Goal: Information Seeking & Learning: Learn about a topic

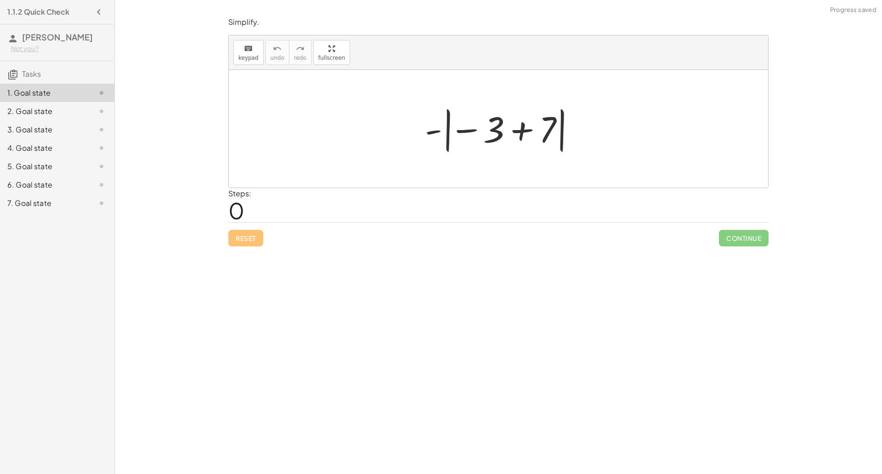
click at [517, 122] on div at bounding box center [502, 128] width 164 height 51
click at [502, 138] on div at bounding box center [502, 128] width 77 height 51
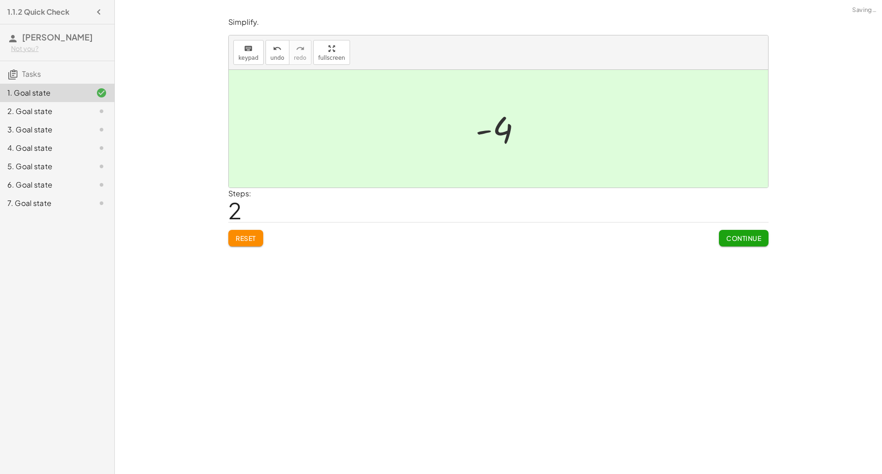
click at [749, 234] on span "Continue" at bounding box center [743, 238] width 35 height 8
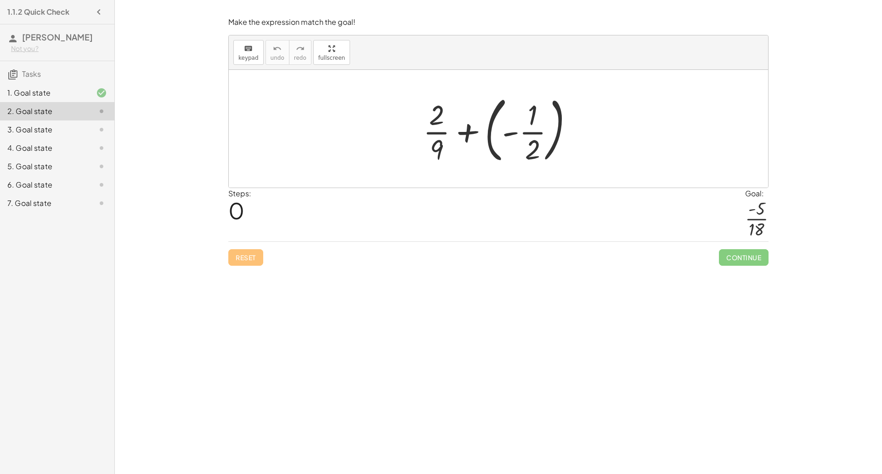
click at [511, 132] on div at bounding box center [502, 129] width 167 height 76
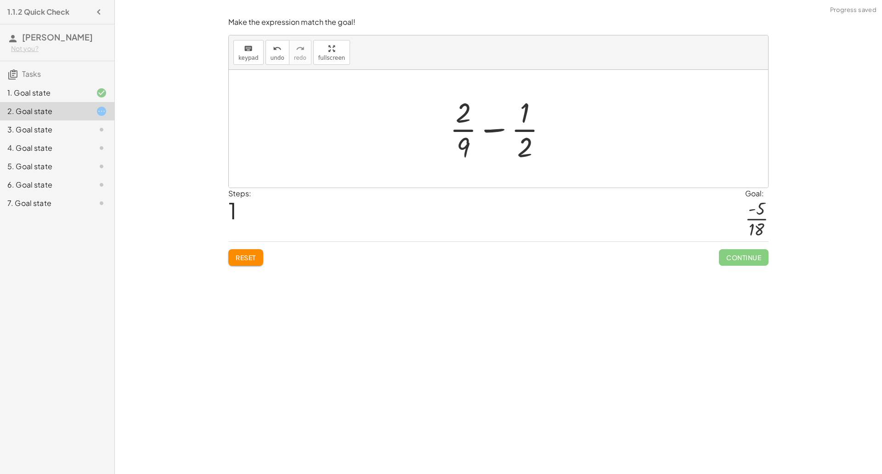
click at [498, 130] on div at bounding box center [502, 128] width 114 height 71
click at [467, 115] on div at bounding box center [502, 128] width 114 height 71
click at [498, 130] on div at bounding box center [502, 128] width 114 height 71
click at [491, 132] on div at bounding box center [502, 128] width 114 height 71
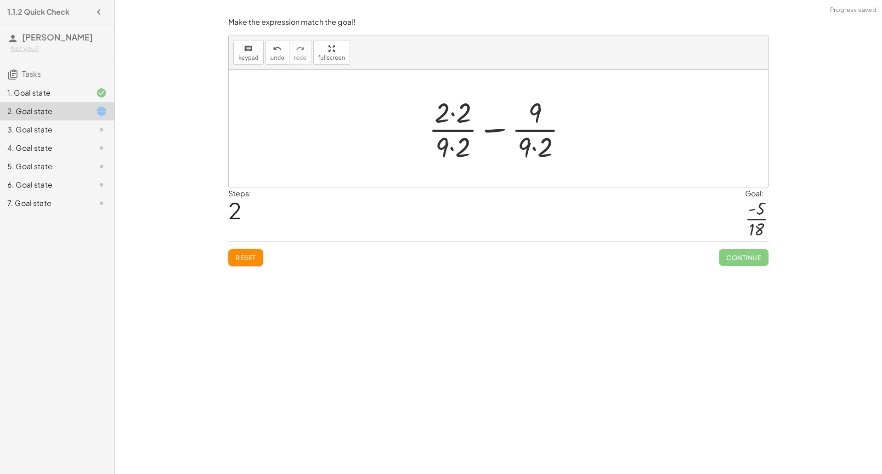
click at [459, 118] on div at bounding box center [501, 128] width 155 height 71
click at [460, 151] on div at bounding box center [502, 128] width 154 height 71
click at [551, 149] on div at bounding box center [502, 128] width 145 height 71
click at [499, 128] on div at bounding box center [502, 128] width 136 height 71
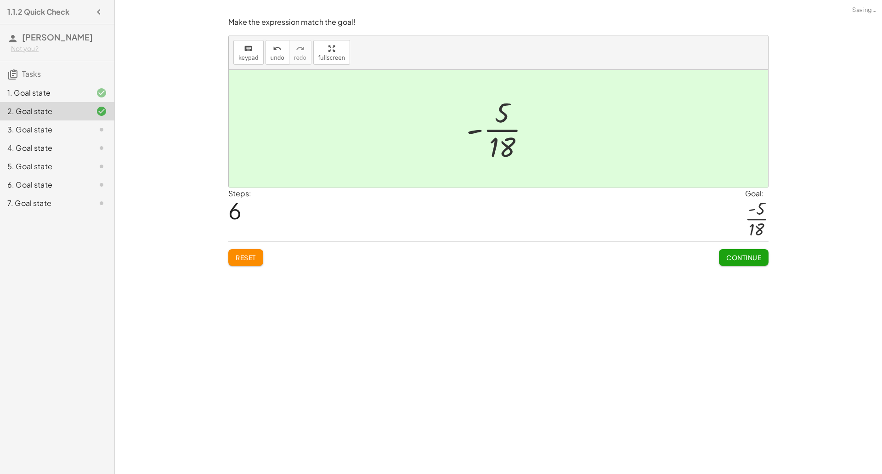
click at [751, 255] on span "Continue" at bounding box center [743, 257] width 35 height 8
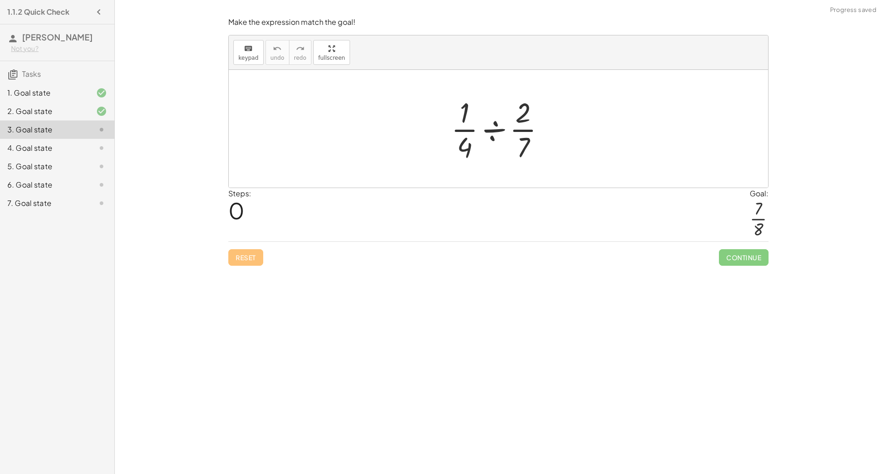
click at [502, 137] on div at bounding box center [502, 128] width 111 height 71
click at [493, 113] on div at bounding box center [502, 128] width 74 height 71
click at [498, 125] on div at bounding box center [502, 128] width 74 height 71
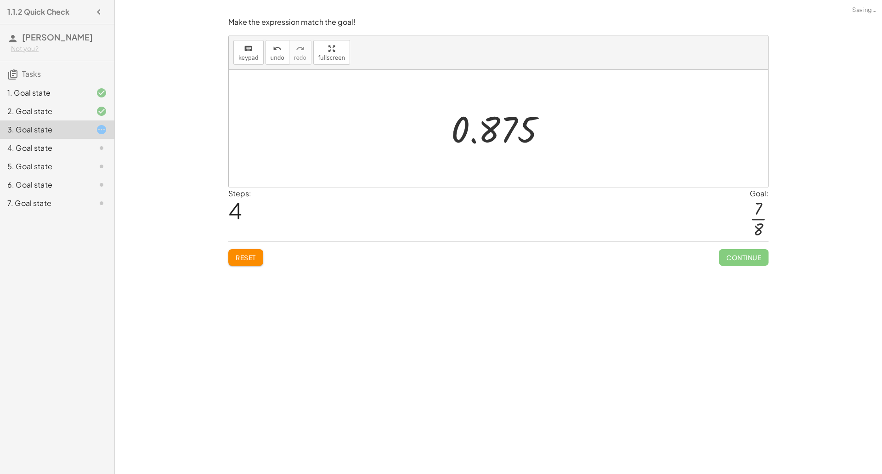
click at [494, 129] on div at bounding box center [502, 128] width 111 height 45
click at [481, 133] on div at bounding box center [502, 128] width 111 height 45
click at [239, 261] on span "Reset" at bounding box center [246, 257] width 20 height 8
click at [527, 119] on div at bounding box center [502, 128] width 111 height 71
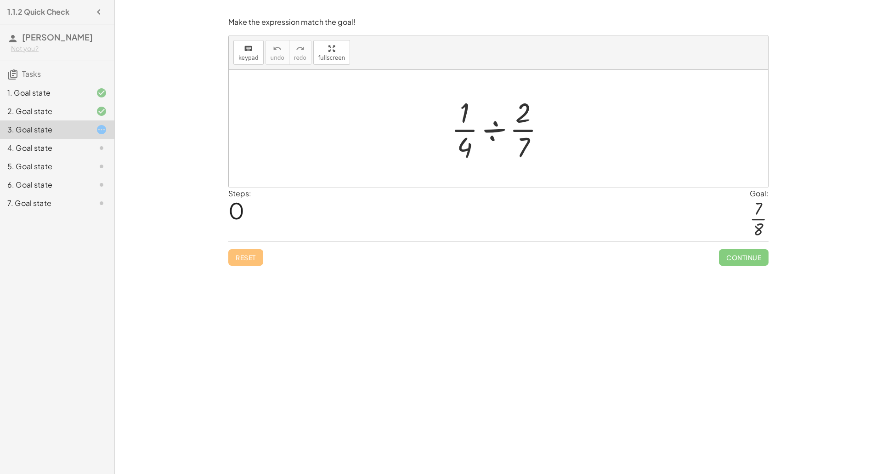
click at [528, 130] on div at bounding box center [502, 128] width 111 height 71
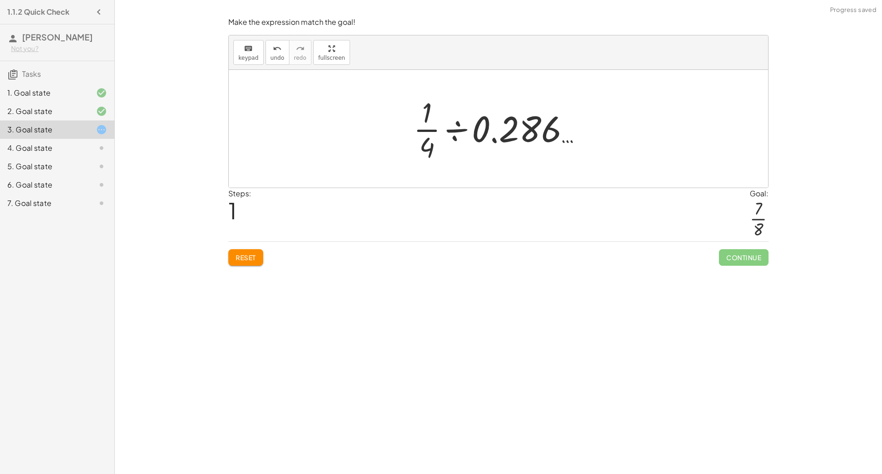
click at [453, 129] on div at bounding box center [502, 128] width 186 height 71
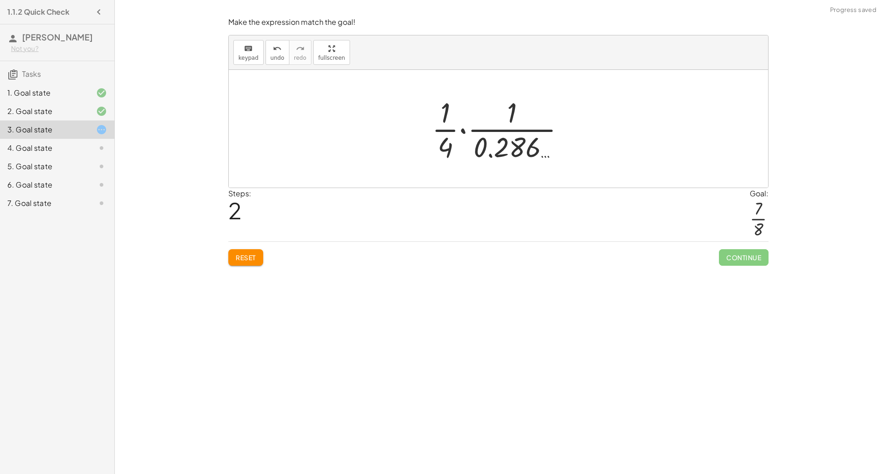
click at [484, 125] on div at bounding box center [502, 128] width 150 height 71
click at [484, 126] on div at bounding box center [502, 128] width 111 height 71
click at [484, 126] on div at bounding box center [502, 128] width 74 height 71
click at [494, 137] on div at bounding box center [502, 128] width 111 height 45
click at [479, 140] on div at bounding box center [502, 128] width 111 height 45
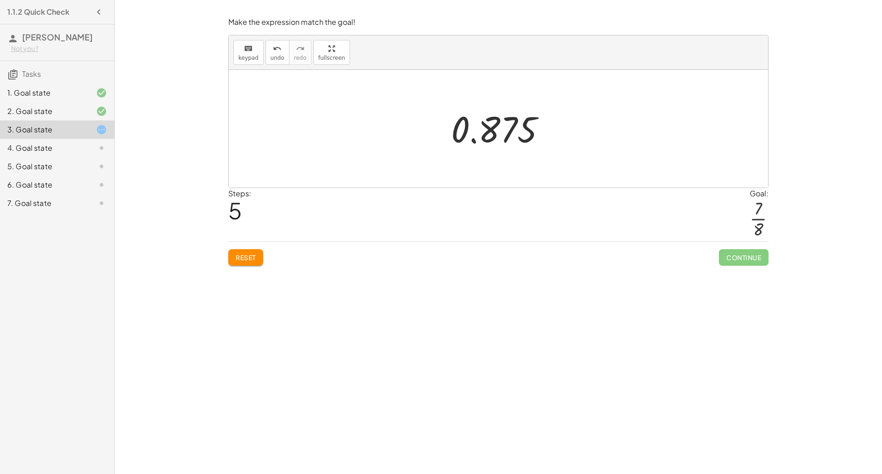
click at [473, 140] on div at bounding box center [502, 128] width 111 height 45
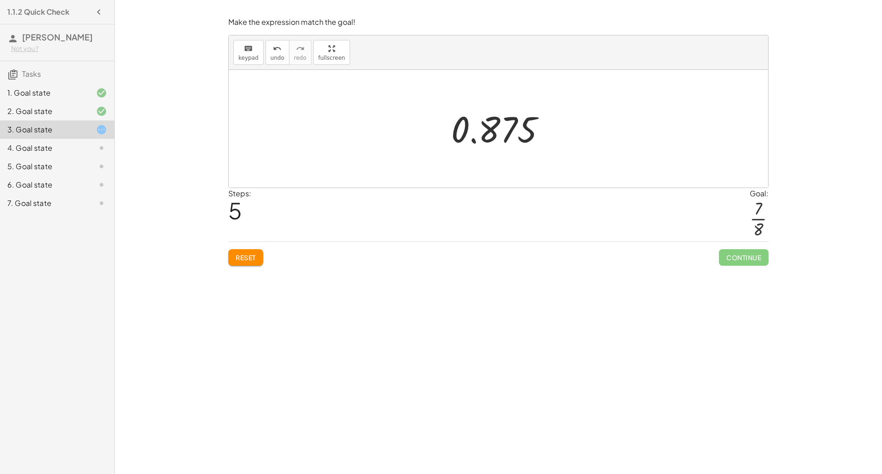
click at [473, 140] on div at bounding box center [502, 128] width 111 height 45
click at [258, 250] on button "Reset" at bounding box center [245, 257] width 35 height 17
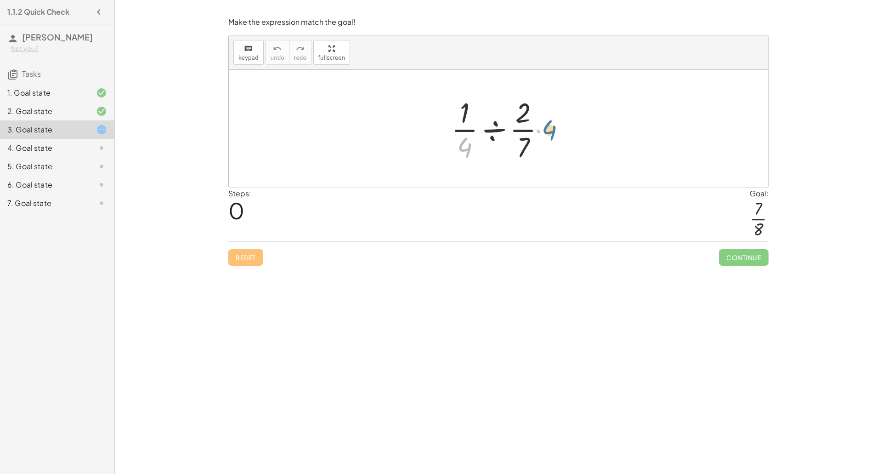
drag, startPoint x: 465, startPoint y: 145, endPoint x: 548, endPoint y: 124, distance: 85.7
click at [548, 124] on div at bounding box center [502, 128] width 111 height 71
drag, startPoint x: 461, startPoint y: 149, endPoint x: 522, endPoint y: 120, distance: 67.6
click at [522, 120] on div at bounding box center [502, 128] width 111 height 71
click at [468, 122] on div at bounding box center [502, 128] width 111 height 71
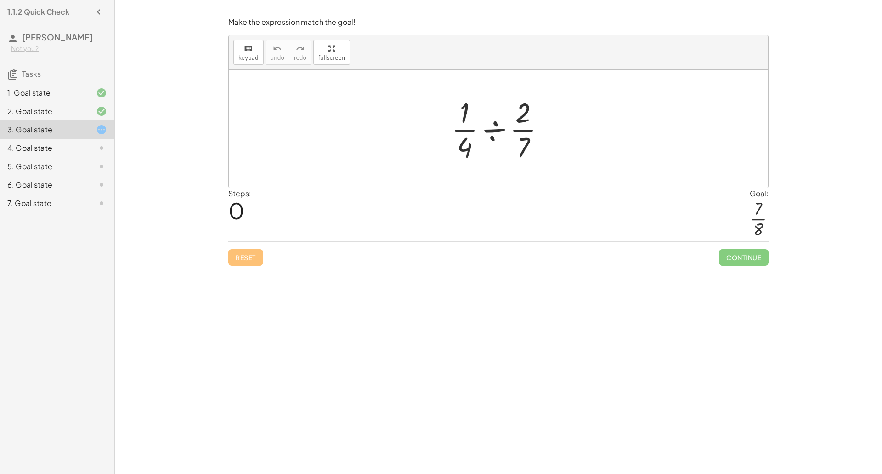
click at [467, 148] on div at bounding box center [502, 128] width 111 height 71
click at [518, 116] on div at bounding box center [502, 128] width 111 height 71
drag, startPoint x: 518, startPoint y: 116, endPoint x: 517, endPoint y: 146, distance: 29.9
click at [517, 146] on div at bounding box center [502, 128] width 111 height 71
drag, startPoint x: 469, startPoint y: 141, endPoint x: 546, endPoint y: 117, distance: 81.2
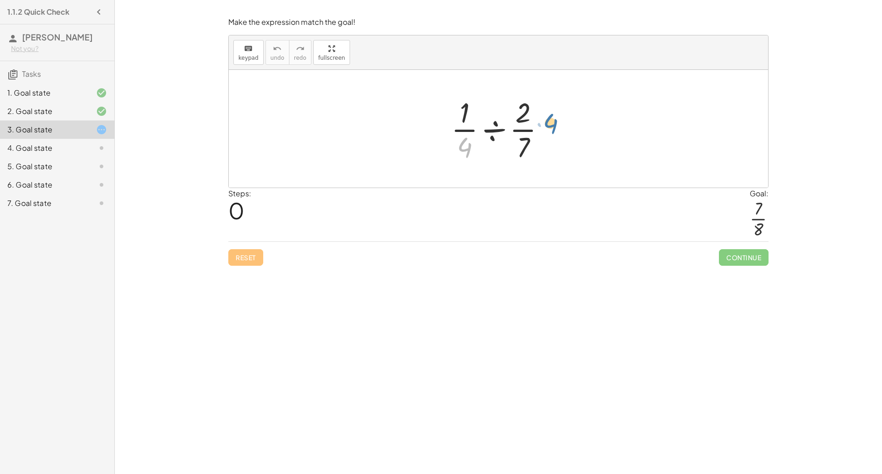
click at [546, 117] on div at bounding box center [502, 128] width 111 height 71
click at [498, 125] on div at bounding box center [502, 128] width 111 height 71
click at [497, 130] on div at bounding box center [502, 128] width 88 height 71
click at [497, 130] on div at bounding box center [502, 128] width 74 height 71
click at [498, 144] on div at bounding box center [502, 128] width 74 height 71
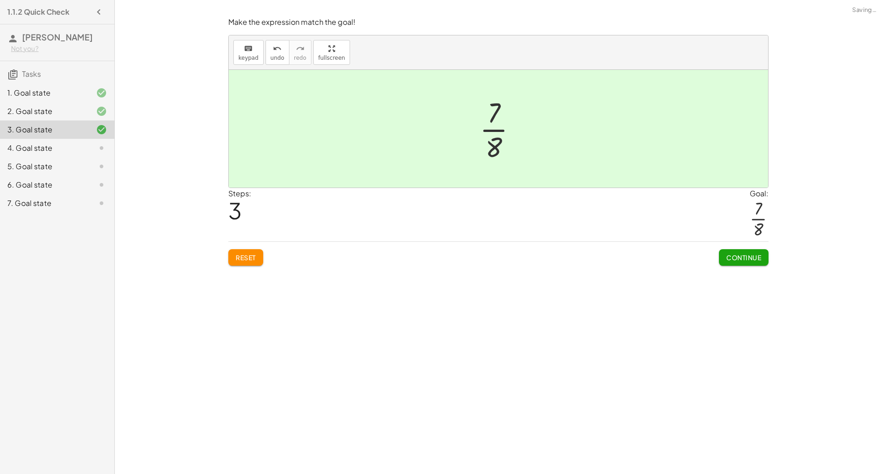
click at [0, 0] on div "Make the expression match the goal! keyboard keypad undo undo redo redo fullscr…" at bounding box center [0, 0] width 0 height 0
click at [727, 255] on span "Continue" at bounding box center [743, 257] width 35 height 8
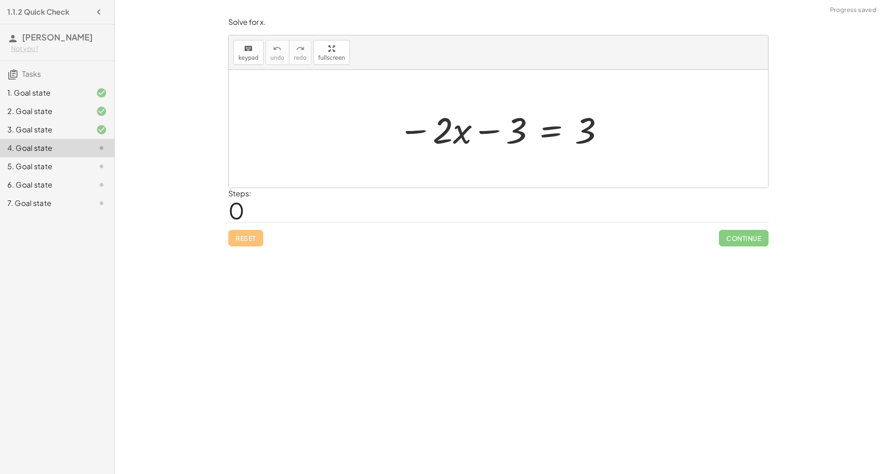
click at [550, 134] on div at bounding box center [502, 128] width 216 height 47
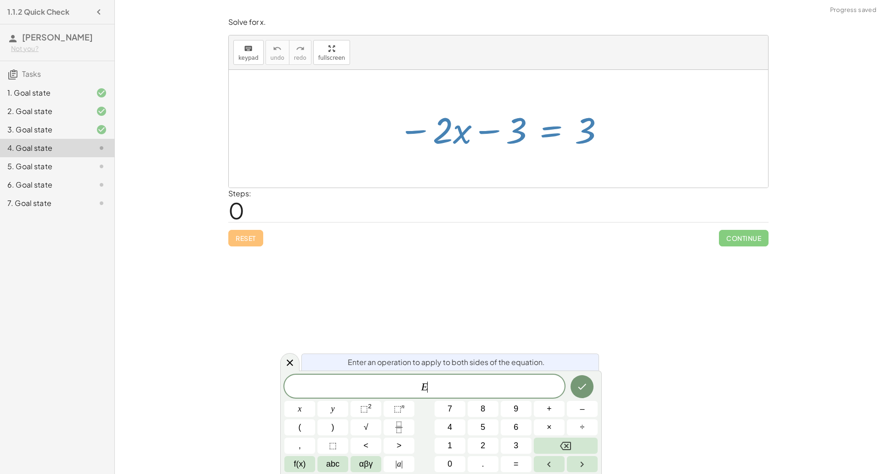
scroll to position [0, 0]
click at [553, 414] on button "+" at bounding box center [549, 409] width 31 height 16
click at [519, 449] on button "3" at bounding box center [516, 445] width 31 height 16
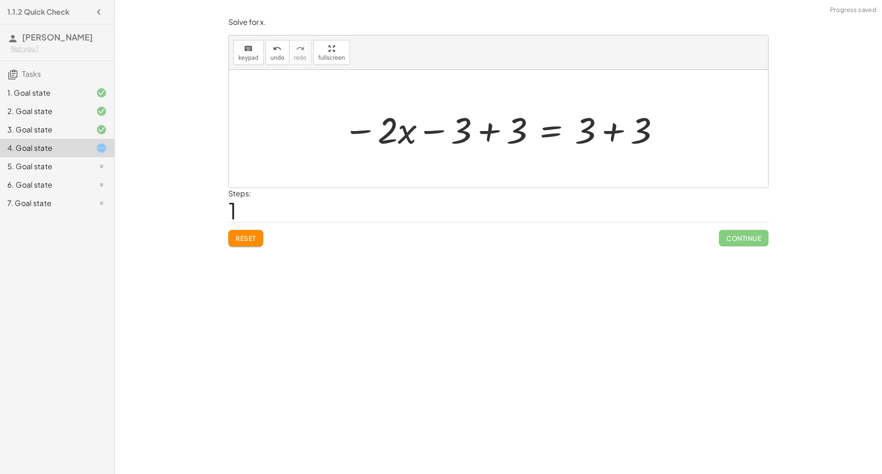
click at [490, 130] on div at bounding box center [502, 128] width 327 height 47
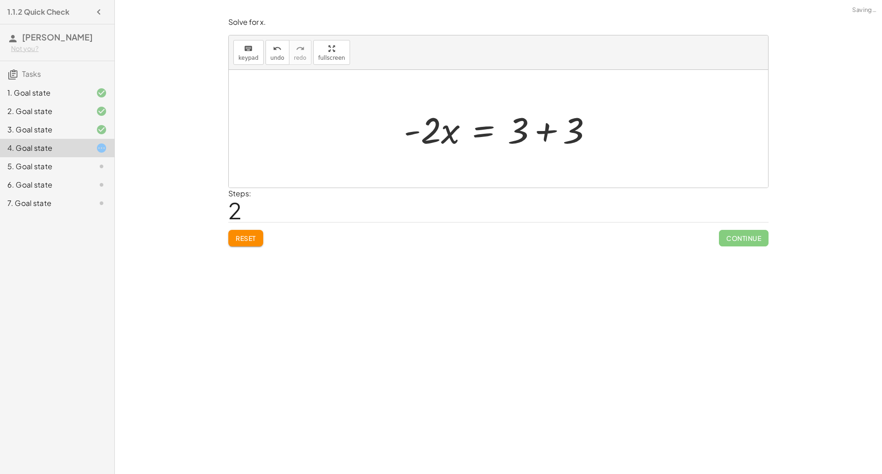
click at [557, 130] on div at bounding box center [501, 128] width 205 height 47
click at [504, 128] on div at bounding box center [501, 128] width 149 height 47
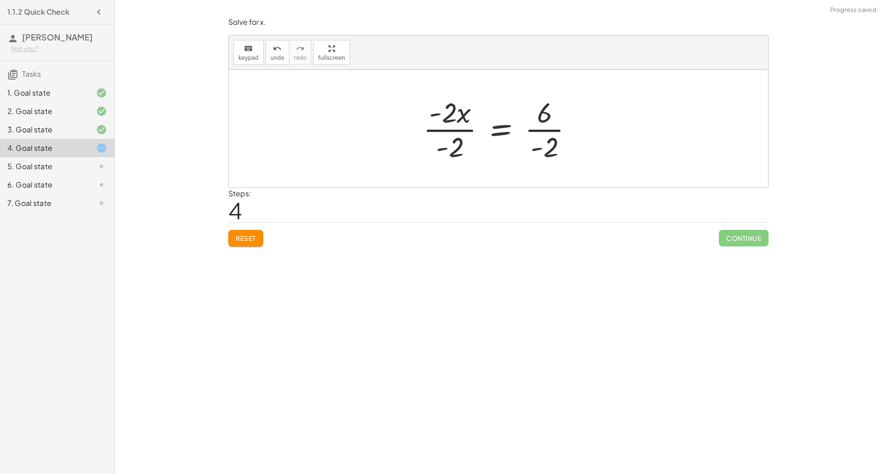
click at [445, 117] on div at bounding box center [502, 128] width 167 height 71
click at [468, 140] on div at bounding box center [502, 128] width 167 height 71
click at [531, 147] on div at bounding box center [501, 128] width 131 height 71
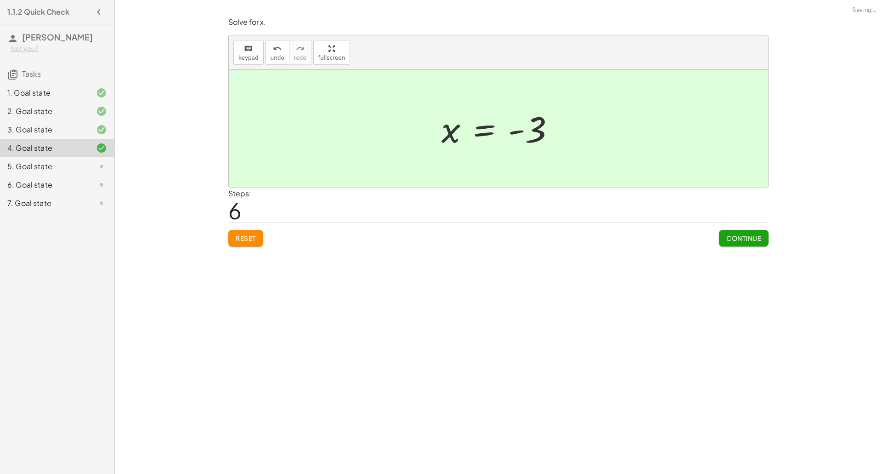
click at [733, 235] on span "Continue" at bounding box center [743, 238] width 35 height 8
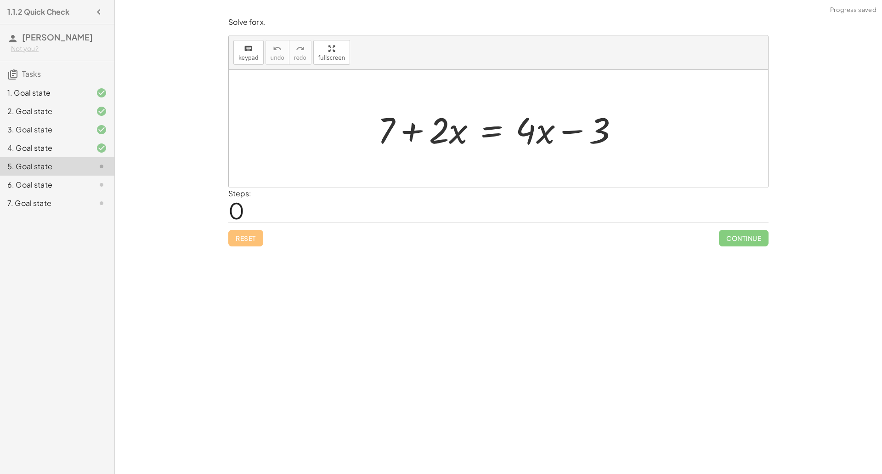
click at [493, 138] on div at bounding box center [502, 128] width 258 height 47
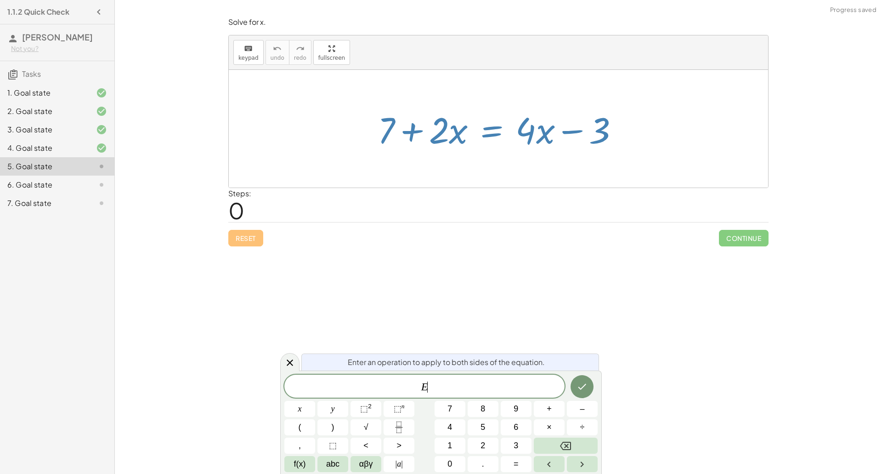
scroll to position [2, 0]
click at [550, 406] on span "+" at bounding box center [549, 408] width 5 height 12
click at [521, 442] on button "3" at bounding box center [516, 445] width 31 height 16
click at [585, 381] on icon "Done" at bounding box center [582, 386] width 11 height 11
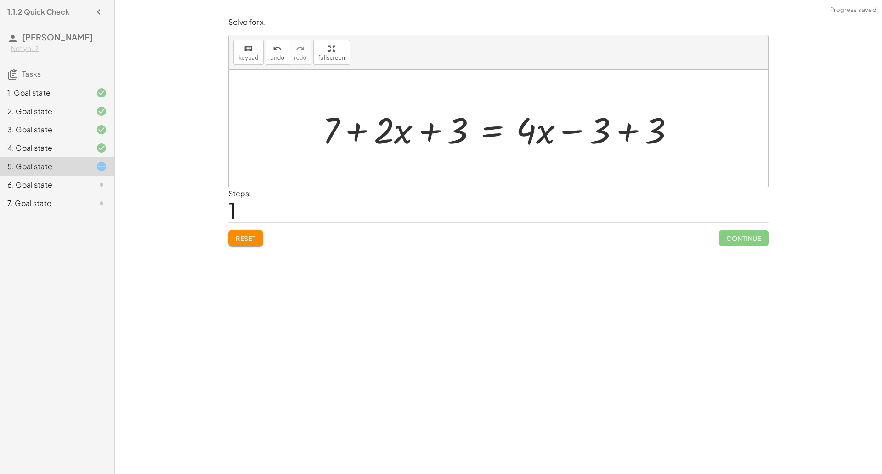
click at [614, 125] on div at bounding box center [502, 128] width 368 height 47
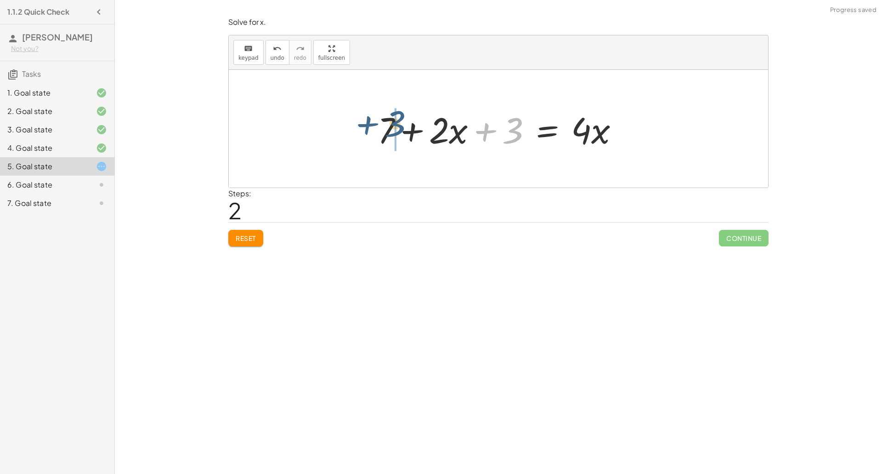
drag, startPoint x: 478, startPoint y: 132, endPoint x: 362, endPoint y: 126, distance: 116.4
click at [362, 126] on div "+ 7 + · 2 · x = + · 4 · x − 3 + 7 + · 2 · x + 3 = + · 4 · x − 3 + 3 + 7 + · 2 ·…" at bounding box center [498, 129] width 539 height 118
click at [411, 131] on div at bounding box center [502, 128] width 258 height 47
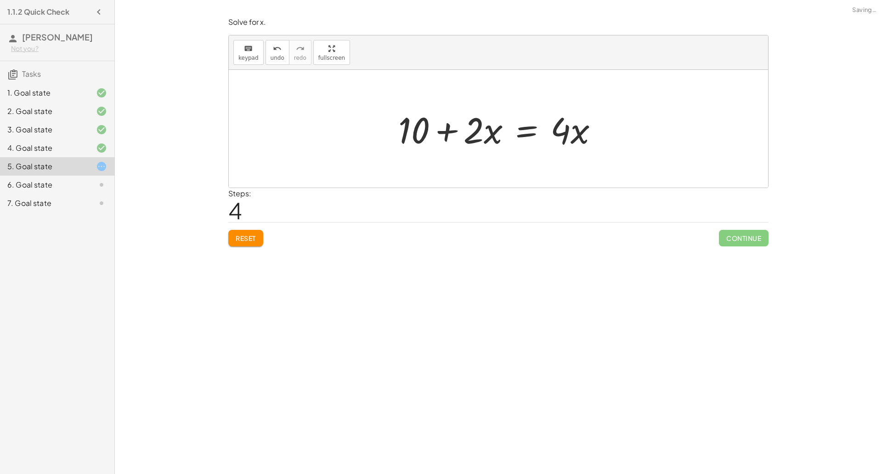
click at [524, 133] on div at bounding box center [502, 128] width 216 height 47
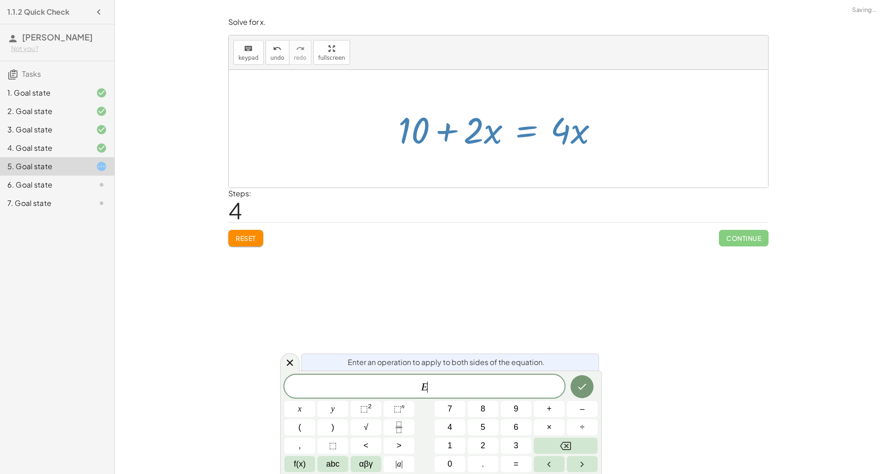
scroll to position [2, 0]
click at [572, 412] on button "–" at bounding box center [582, 409] width 31 height 16
click at [489, 445] on button "2" at bounding box center [483, 445] width 31 height 16
click at [585, 382] on icon "Done" at bounding box center [582, 386] width 11 height 11
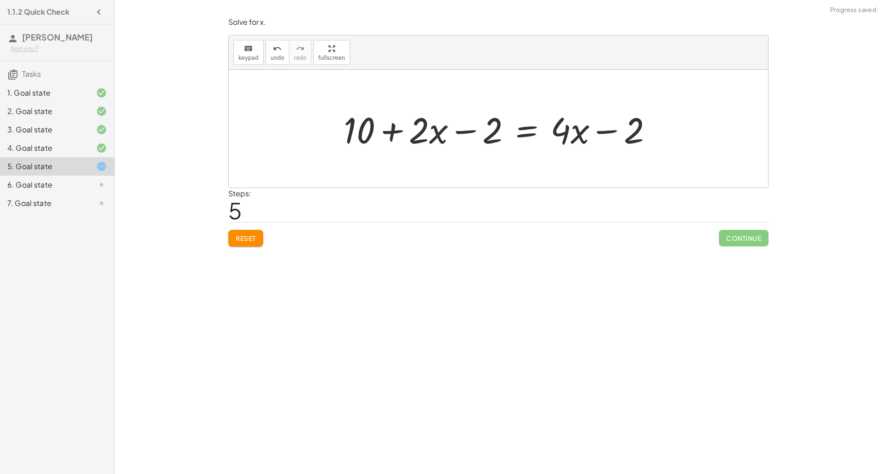
click at [468, 131] on div at bounding box center [502, 128] width 326 height 47
click at [274, 52] on icon "undo" at bounding box center [277, 48] width 9 height 11
click at [528, 135] on div at bounding box center [502, 128] width 216 height 47
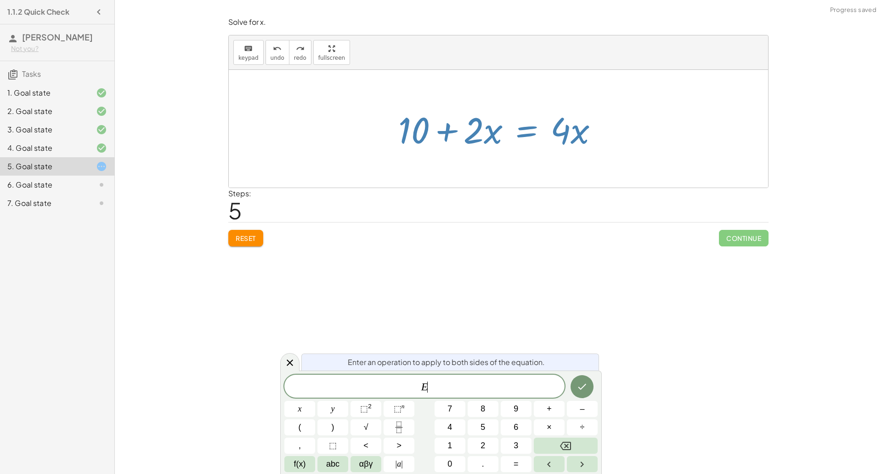
scroll to position [3, 0]
click at [579, 407] on button "–" at bounding box center [582, 409] width 31 height 16
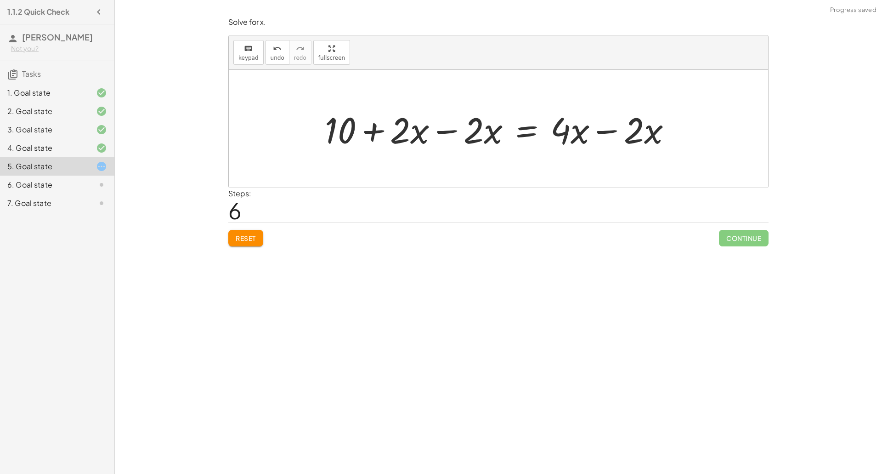
click at [437, 136] on div at bounding box center [501, 128] width 363 height 47
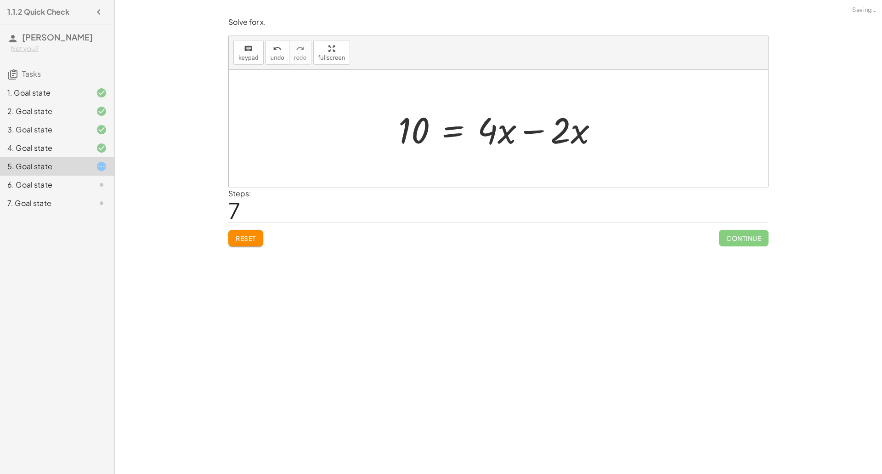
click at [580, 131] on div at bounding box center [502, 128] width 216 height 47
click at [531, 128] on div at bounding box center [502, 128] width 216 height 47
click at [490, 132] on div at bounding box center [501, 128] width 143 height 47
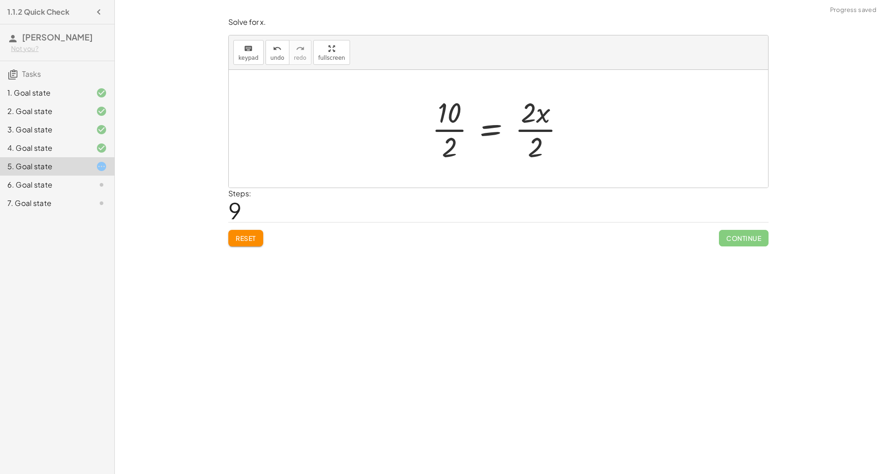
click at [543, 135] on div at bounding box center [501, 128] width 149 height 71
click at [455, 130] on div at bounding box center [490, 128] width 127 height 71
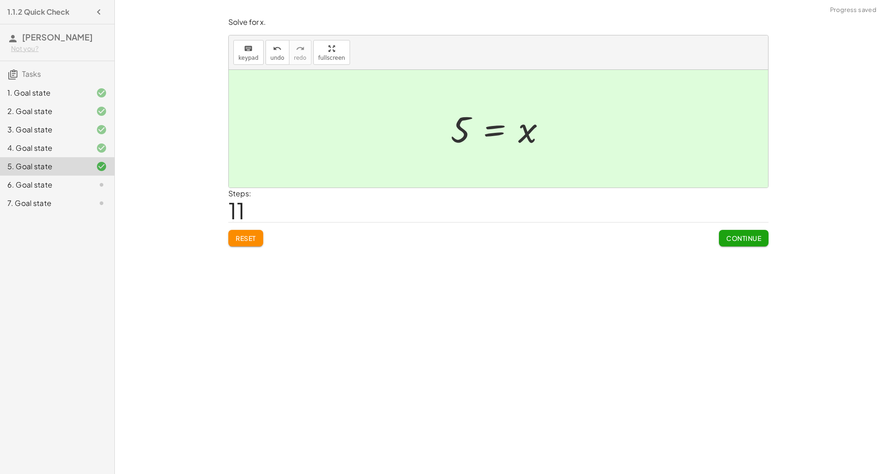
click at [729, 238] on span "Continue" at bounding box center [743, 238] width 35 height 8
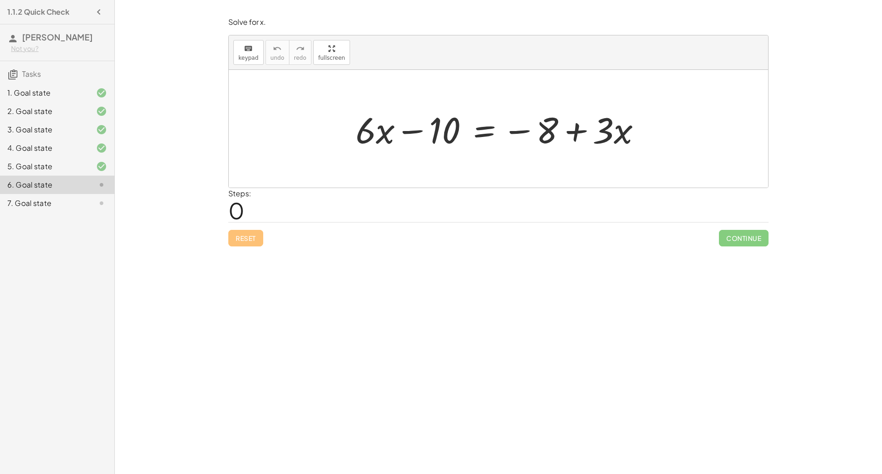
click at [488, 136] on div at bounding box center [502, 128] width 302 height 47
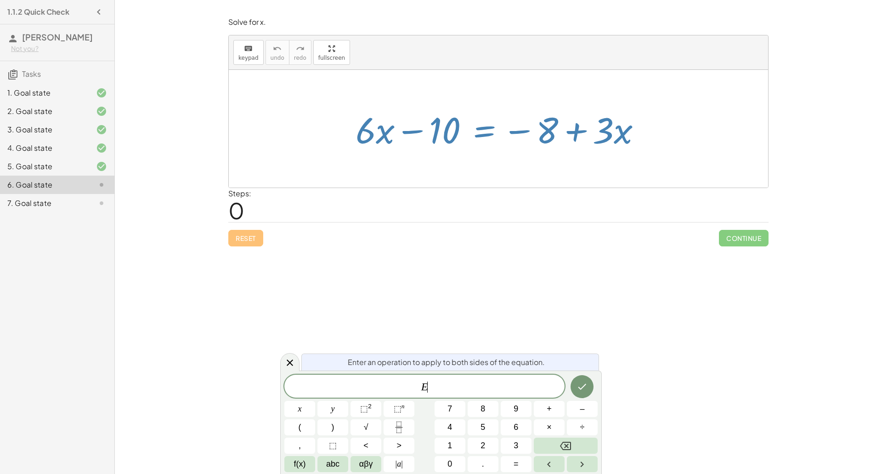
scroll to position [5, 0]
click at [552, 407] on button "+" at bounding box center [549, 409] width 31 height 16
click at [487, 409] on button "8" at bounding box center [483, 409] width 31 height 16
click at [588, 384] on button "Done" at bounding box center [582, 386] width 23 height 23
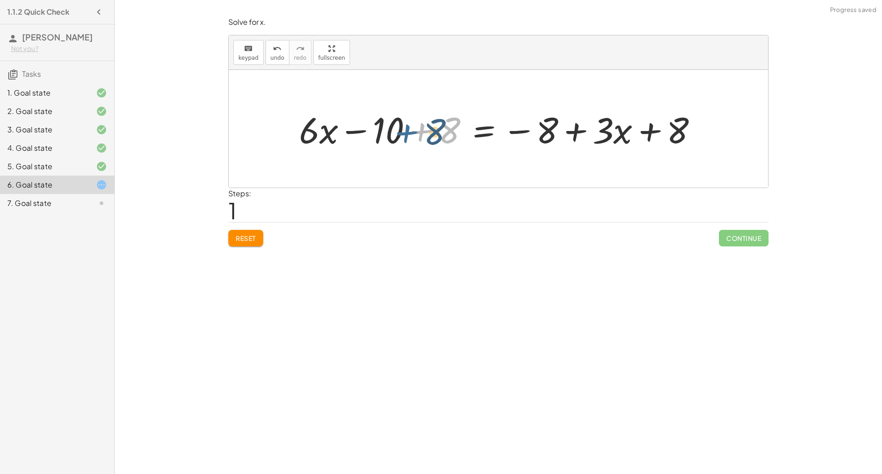
drag, startPoint x: 423, startPoint y: 131, endPoint x: 417, endPoint y: 131, distance: 6.0
click at [417, 131] on div at bounding box center [501, 128] width 415 height 47
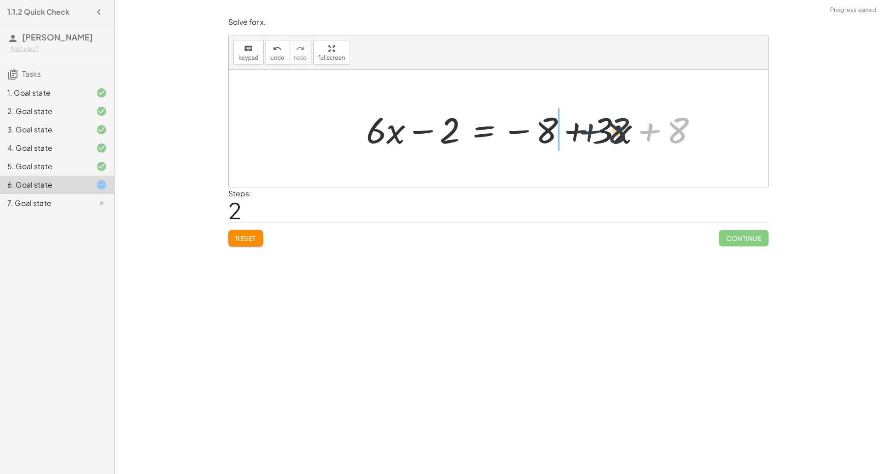
drag, startPoint x: 652, startPoint y: 133, endPoint x: 567, endPoint y: 130, distance: 84.6
click at [567, 130] on div at bounding box center [536, 128] width 348 height 47
click at [575, 130] on div at bounding box center [536, 128] width 348 height 47
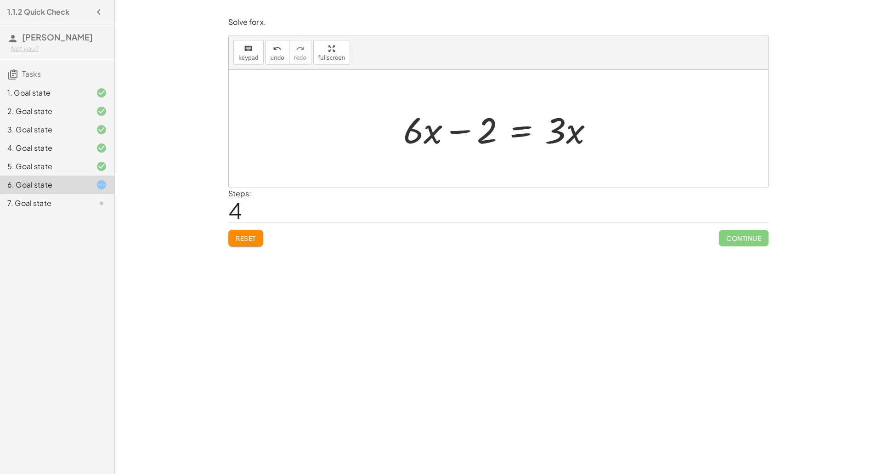
click at [519, 127] on div at bounding box center [502, 128] width 207 height 47
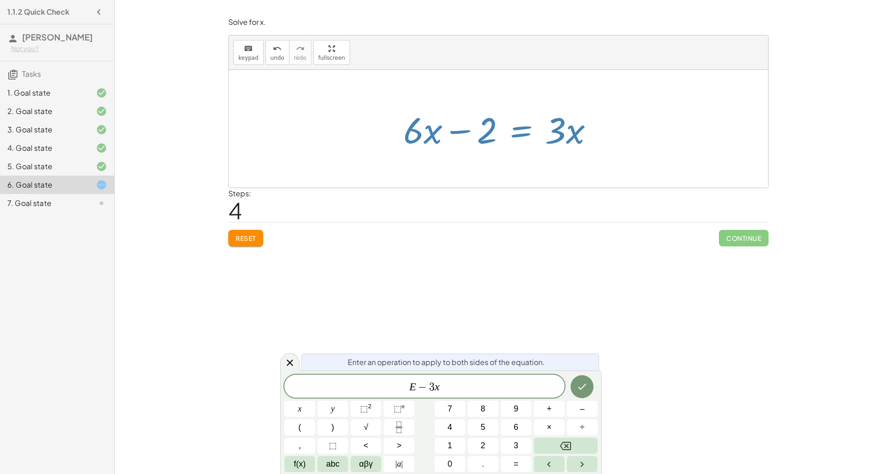
scroll to position [0, 0]
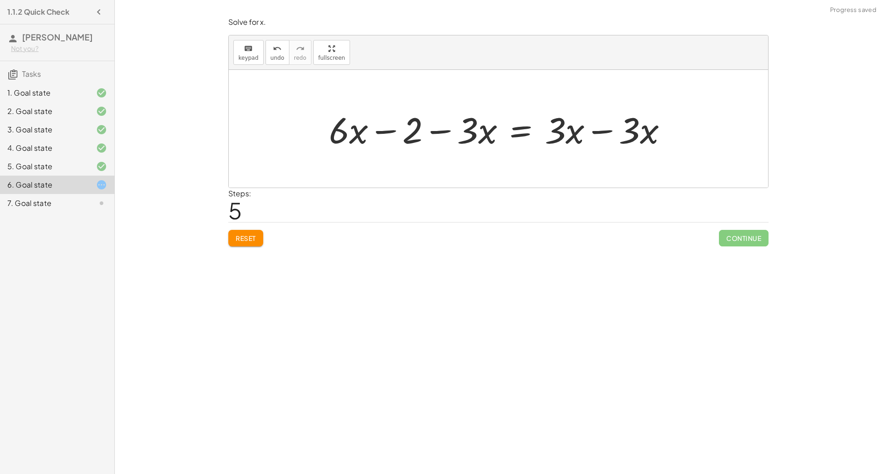
click at [436, 131] on div at bounding box center [501, 128] width 355 height 47
drag, startPoint x: 480, startPoint y: 134, endPoint x: 368, endPoint y: 144, distance: 112.1
click at [385, 133] on div at bounding box center [501, 128] width 355 height 47
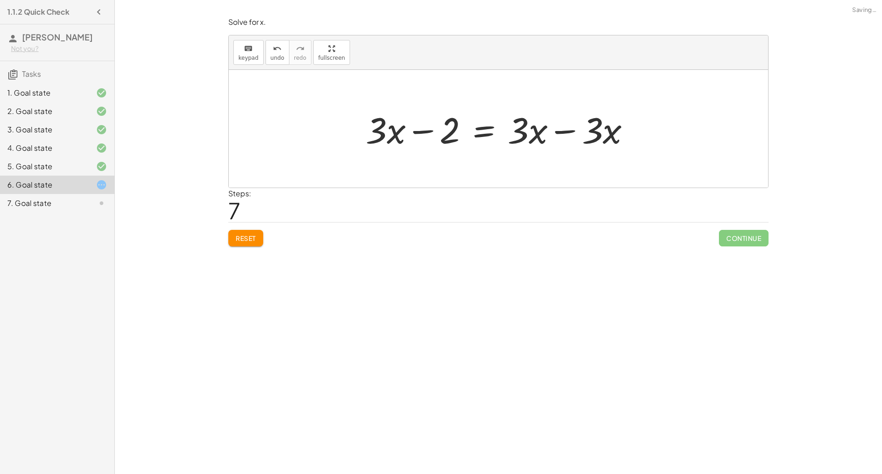
click at [568, 136] on div at bounding box center [502, 128] width 282 height 47
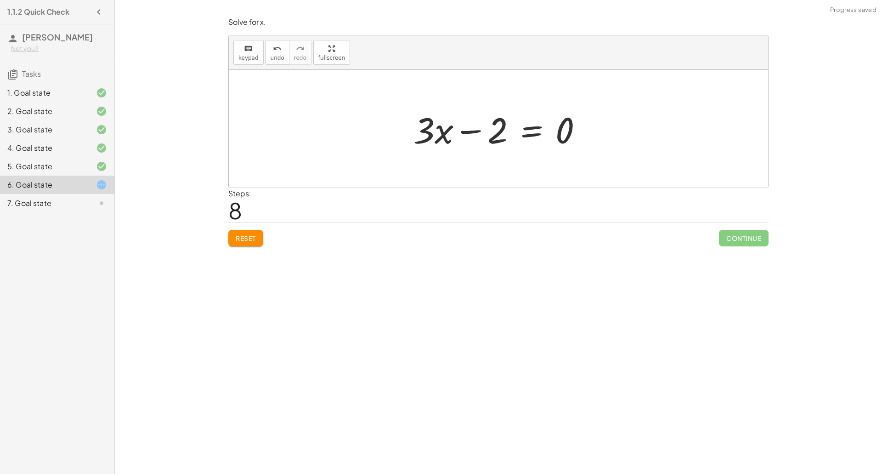
click at [472, 131] on div at bounding box center [502, 128] width 186 height 47
drag, startPoint x: 495, startPoint y: 135, endPoint x: 538, endPoint y: 132, distance: 42.8
click at [538, 132] on div at bounding box center [502, 128] width 186 height 47
drag, startPoint x: 493, startPoint y: 134, endPoint x: 403, endPoint y: 131, distance: 89.6
click at [555, 135] on div at bounding box center [502, 128] width 214 height 47
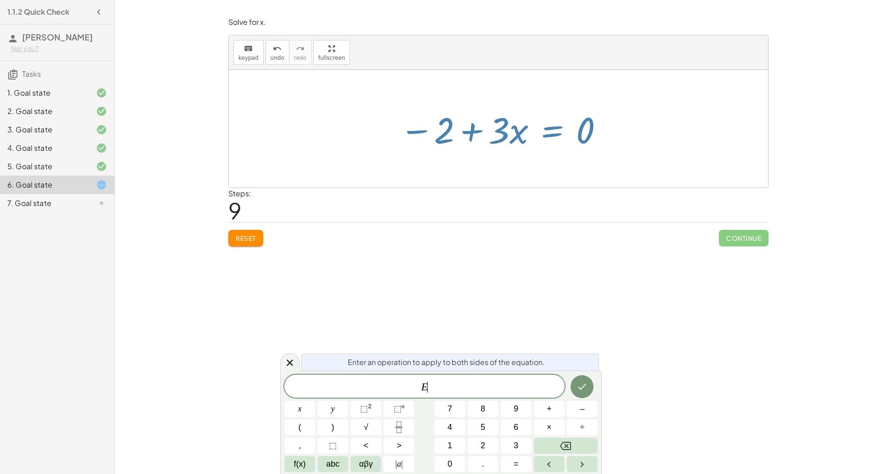
scroll to position [8, 0]
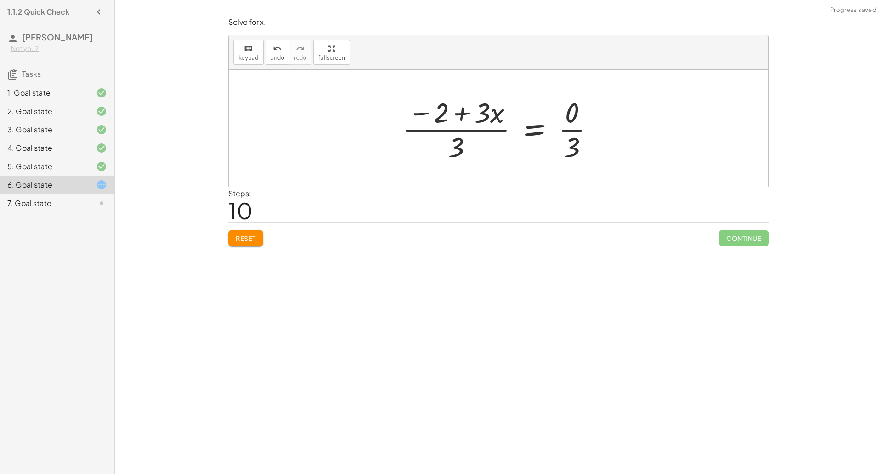
click at [565, 125] on div at bounding box center [501, 128] width 209 height 71
click at [442, 127] on div at bounding box center [502, 128] width 200 height 71
click at [470, 112] on div at bounding box center [502, 128] width 200 height 71
click at [489, 115] on div at bounding box center [502, 128] width 200 height 71
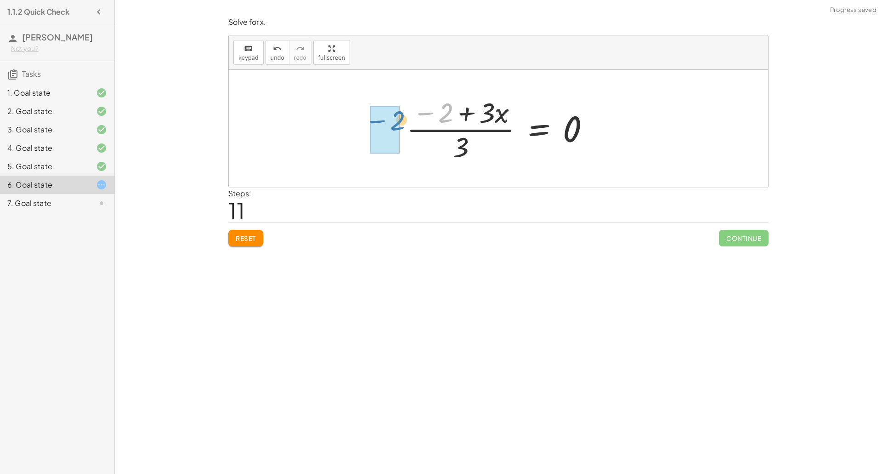
drag, startPoint x: 449, startPoint y: 112, endPoint x: 388, endPoint y: 121, distance: 61.3
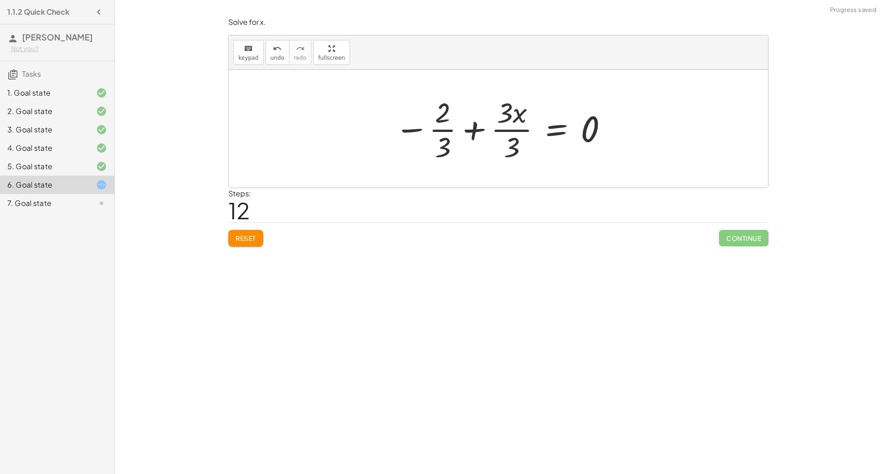
click at [477, 130] on div at bounding box center [501, 128] width 223 height 71
click at [507, 113] on div at bounding box center [520, 128] width 200 height 71
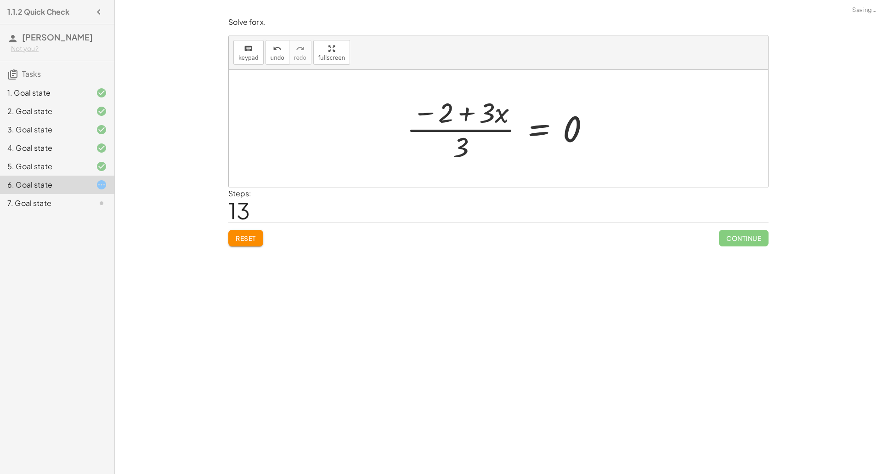
click at [507, 113] on div at bounding box center [502, 128] width 200 height 71
drag, startPoint x: 473, startPoint y: 112, endPoint x: 463, endPoint y: 139, distance: 29.2
click at [463, 139] on div at bounding box center [502, 128] width 200 height 71
click at [260, 236] on button "Reset" at bounding box center [245, 238] width 35 height 17
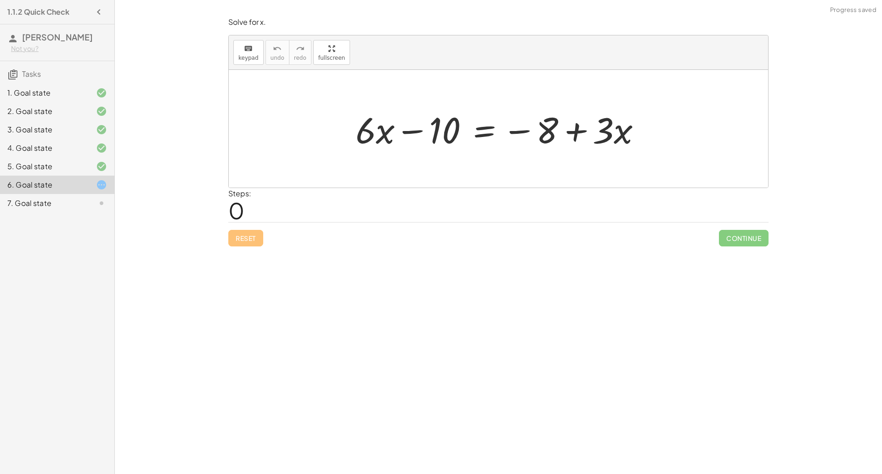
click at [483, 133] on div at bounding box center [502, 128] width 302 height 47
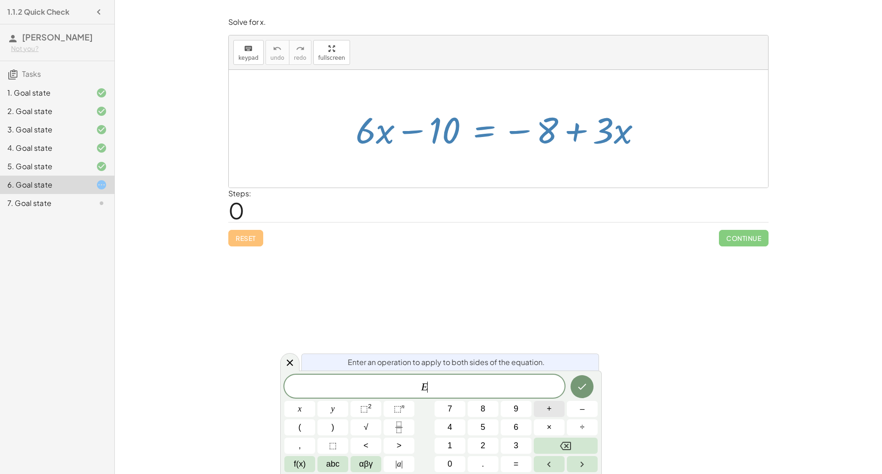
click at [549, 403] on span "+" at bounding box center [549, 408] width 5 height 12
click at [485, 407] on span "8" at bounding box center [483, 408] width 5 height 12
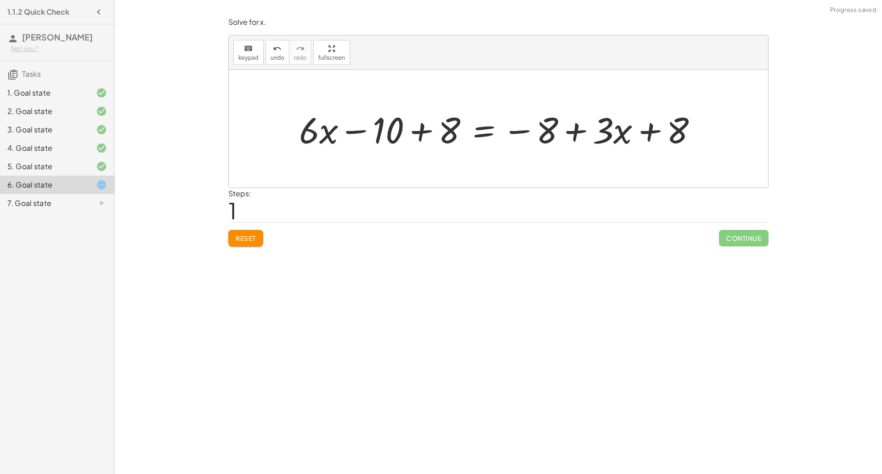
click at [426, 131] on div at bounding box center [501, 128] width 415 height 47
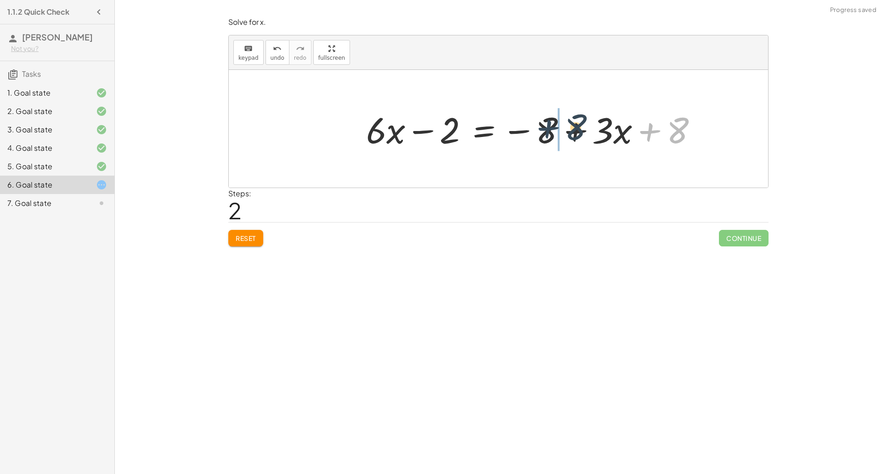
drag, startPoint x: 649, startPoint y: 133, endPoint x: 541, endPoint y: 131, distance: 108.0
click at [541, 131] on div at bounding box center [536, 128] width 348 height 47
click at [573, 132] on div at bounding box center [536, 128] width 348 height 47
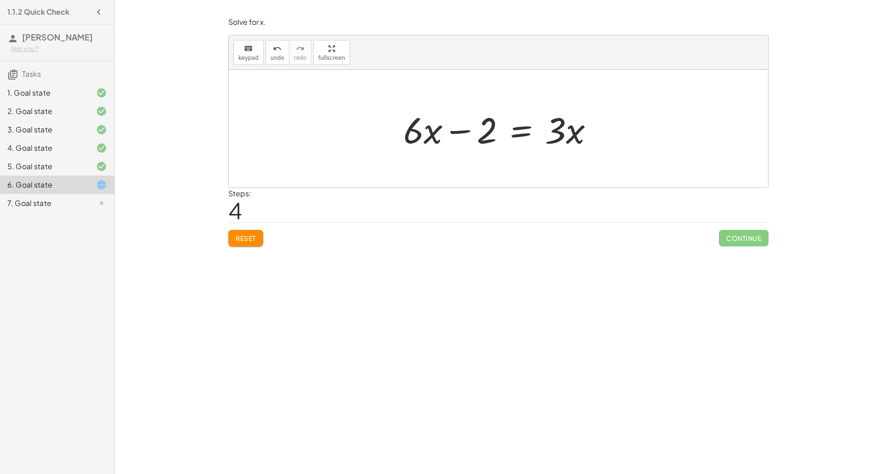
click at [517, 132] on div at bounding box center [502, 128] width 207 height 47
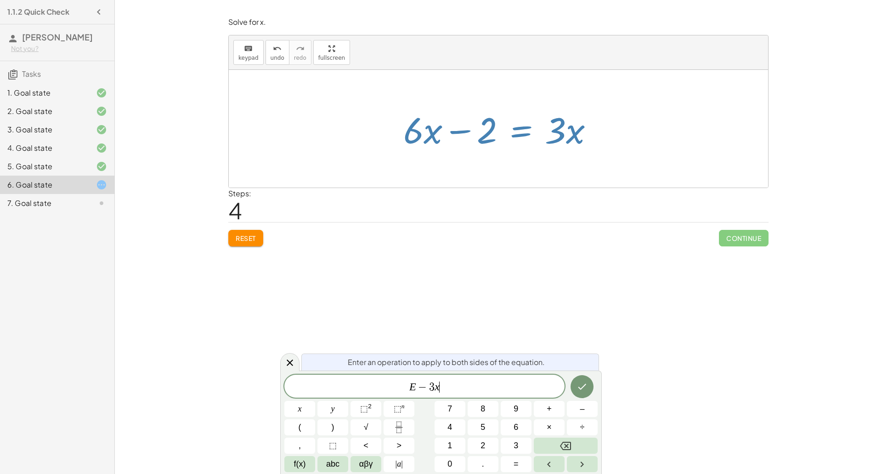
scroll to position [11, 0]
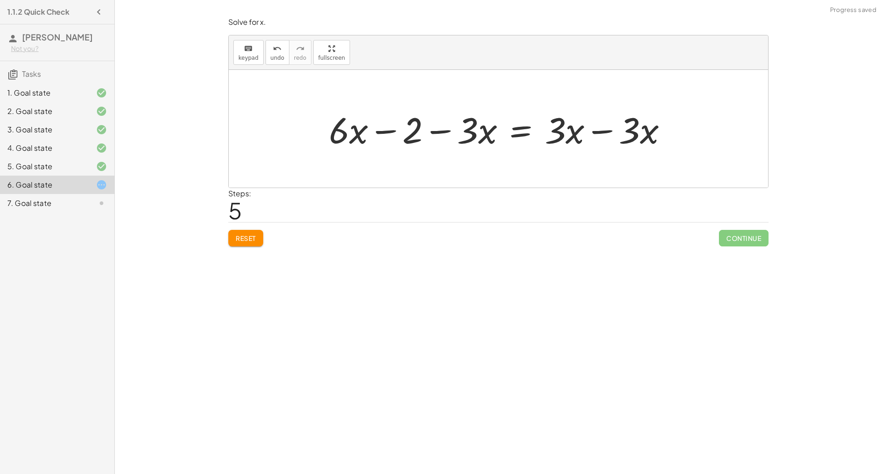
click at [604, 133] on div at bounding box center [501, 128] width 355 height 47
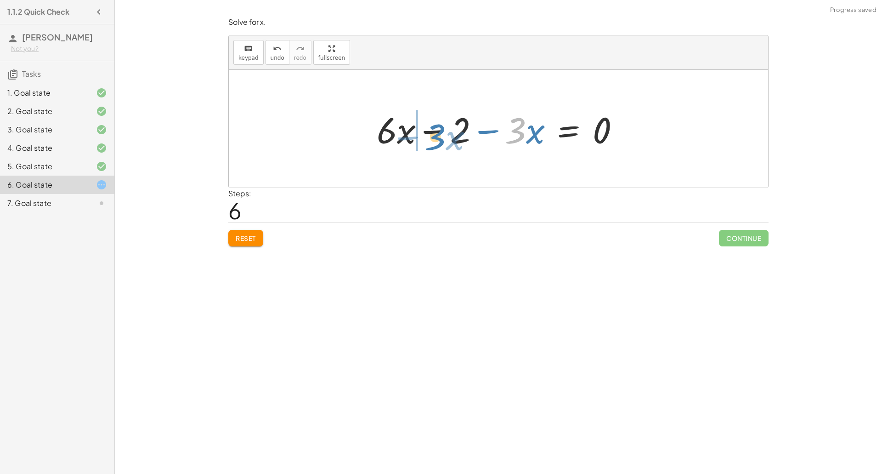
drag, startPoint x: 519, startPoint y: 135, endPoint x: 418, endPoint y: 142, distance: 101.8
click at [430, 130] on div at bounding box center [502, 128] width 260 height 47
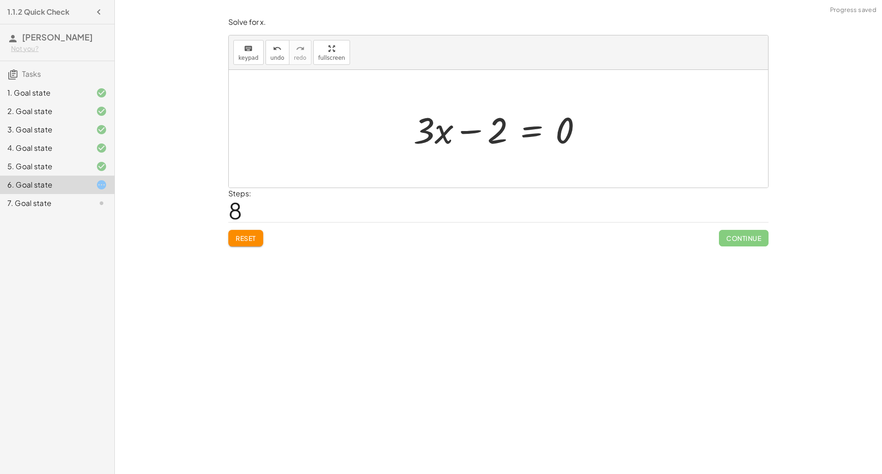
click at [531, 134] on div at bounding box center [502, 128] width 186 height 47
click at [442, 118] on div at bounding box center [501, 128] width 183 height 71
click at [458, 116] on div at bounding box center [501, 128] width 183 height 71
click at [469, 133] on div at bounding box center [501, 128] width 183 height 71
click at [555, 133] on div at bounding box center [501, 128] width 183 height 71
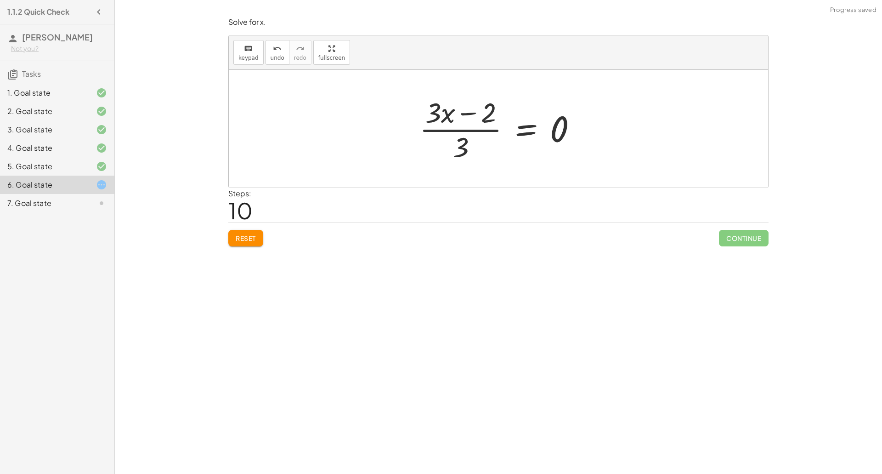
click at [521, 132] on div at bounding box center [502, 128] width 174 height 71
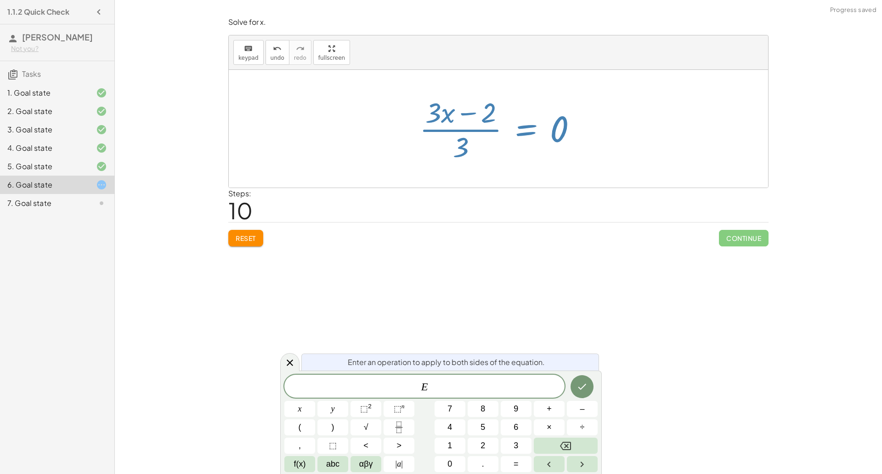
click at [477, 120] on div at bounding box center [502, 128] width 174 height 71
click at [480, 132] on div at bounding box center [502, 128] width 174 height 71
click at [286, 363] on icon at bounding box center [289, 362] width 11 height 11
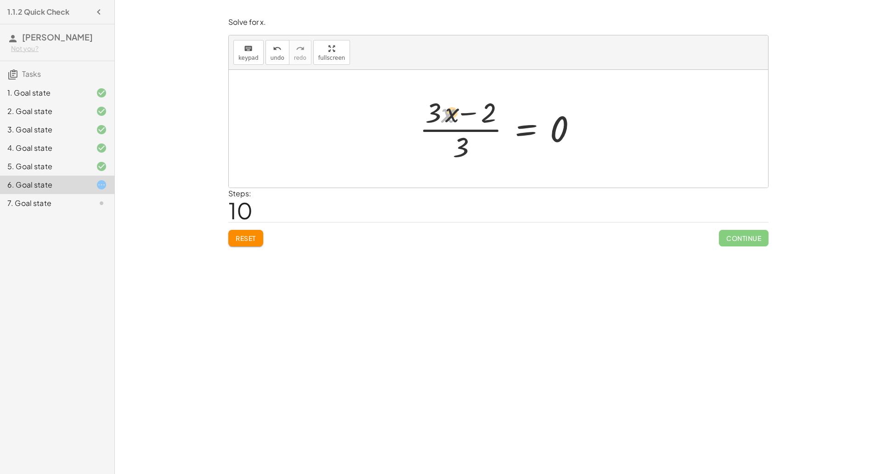
drag, startPoint x: 450, startPoint y: 112, endPoint x: 487, endPoint y: 108, distance: 37.4
click at [487, 108] on div at bounding box center [502, 128] width 174 height 71
drag, startPoint x: 429, startPoint y: 117, endPoint x: 488, endPoint y: 114, distance: 58.9
click at [488, 114] on div at bounding box center [502, 128] width 174 height 71
click at [453, 113] on div at bounding box center [502, 128] width 200 height 71
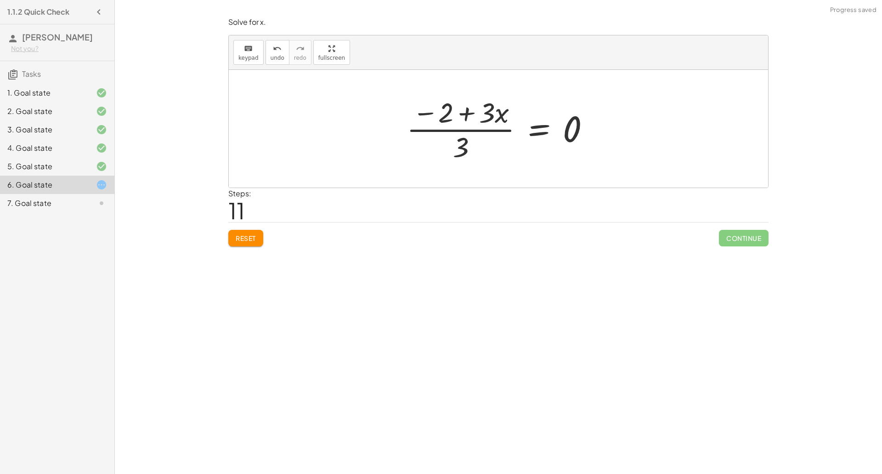
click at [484, 107] on div at bounding box center [502, 128] width 200 height 71
click at [488, 140] on div at bounding box center [502, 128] width 200 height 71
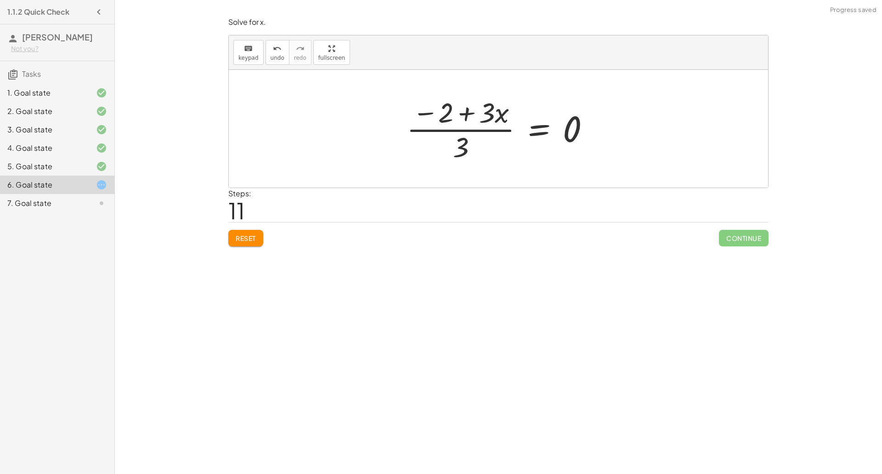
click at [488, 140] on div at bounding box center [502, 128] width 200 height 71
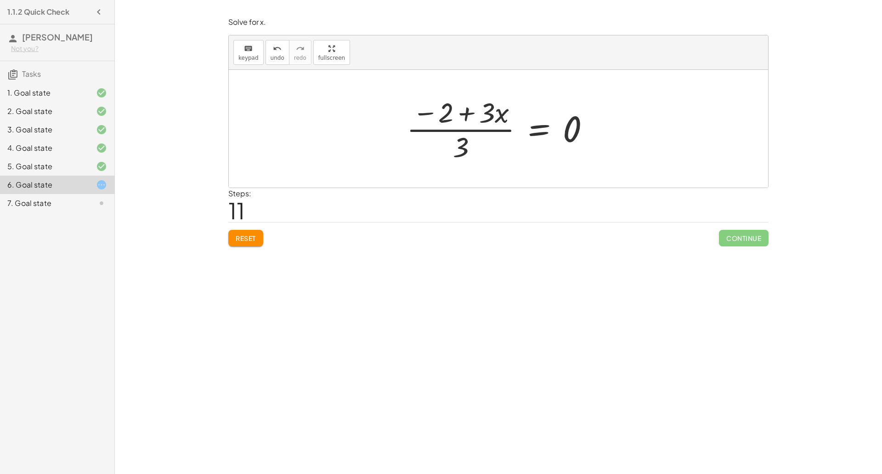
click at [488, 140] on div at bounding box center [502, 128] width 200 height 71
click at [252, 237] on span "Reset" at bounding box center [246, 238] width 20 height 8
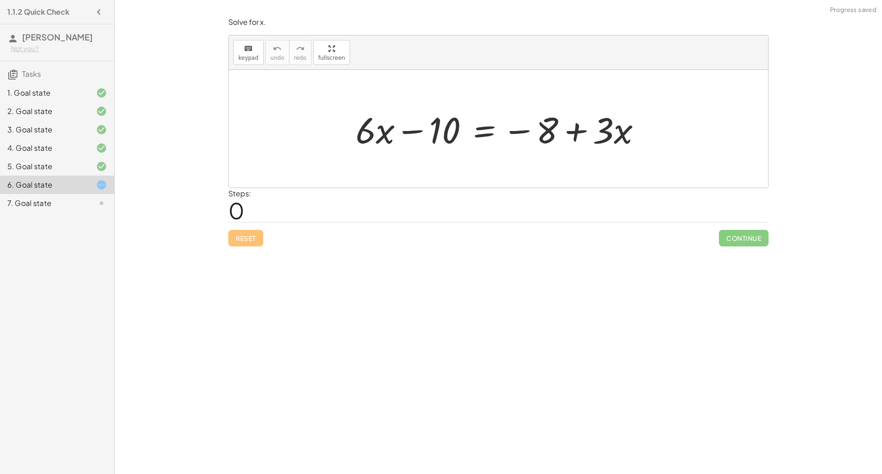
click at [487, 133] on div at bounding box center [502, 128] width 302 height 47
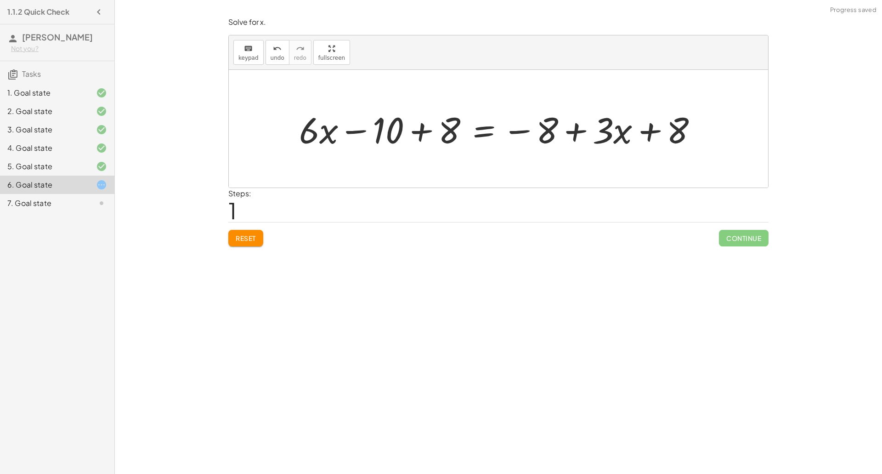
click at [423, 124] on div at bounding box center [501, 128] width 415 height 47
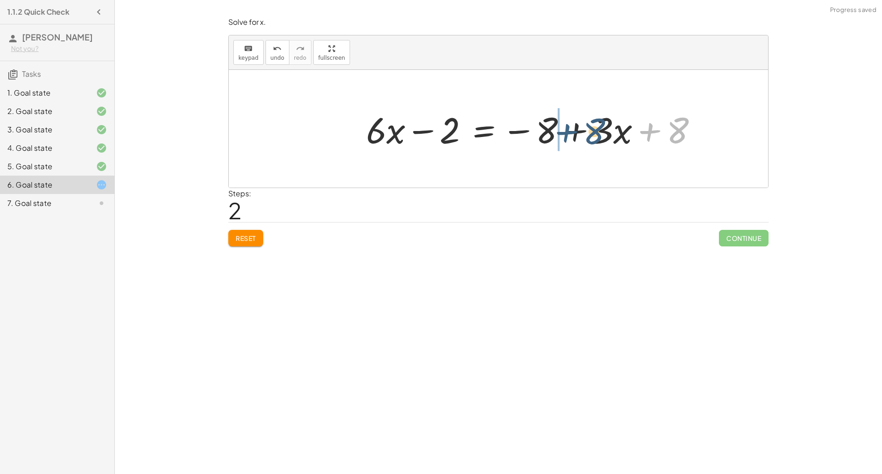
drag, startPoint x: 648, startPoint y: 134, endPoint x: 564, endPoint y: 135, distance: 83.6
click at [564, 135] on div at bounding box center [536, 128] width 348 height 47
click at [572, 130] on div at bounding box center [536, 128] width 348 height 47
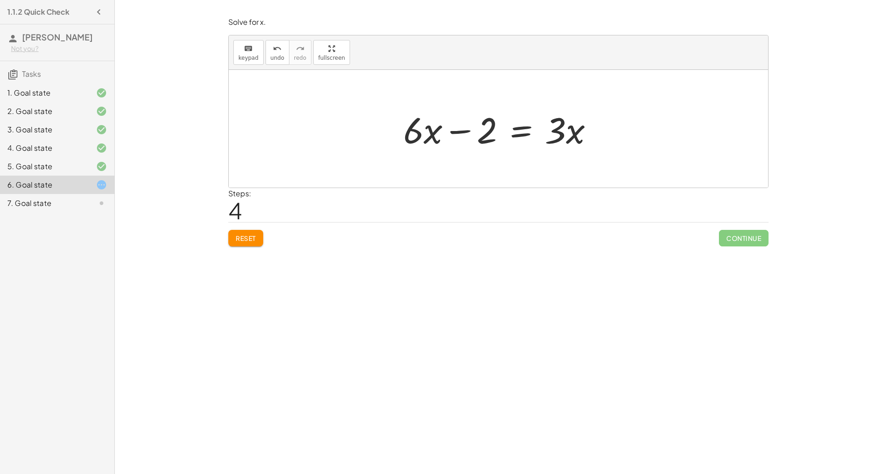
click at [512, 133] on div at bounding box center [502, 128] width 207 height 47
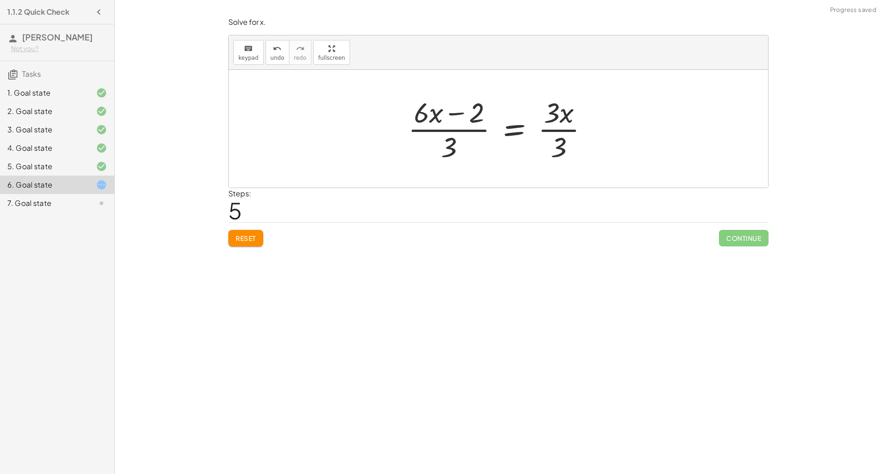
click at [576, 126] on div at bounding box center [501, 128] width 197 height 71
click at [455, 122] on div at bounding box center [490, 128] width 174 height 71
click at [448, 113] on div at bounding box center [502, 128] width 174 height 71
click at [470, 113] on div at bounding box center [502, 128] width 174 height 71
drag, startPoint x: 441, startPoint y: 115, endPoint x: 456, endPoint y: 144, distance: 32.9
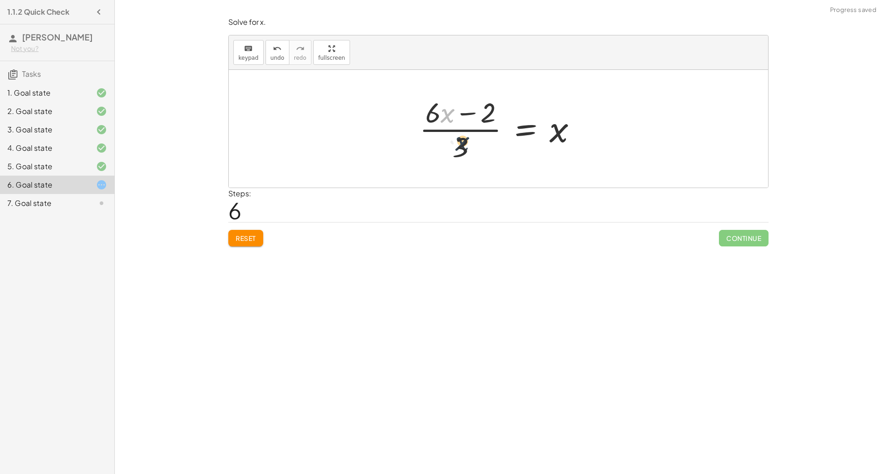
click at [456, 144] on div at bounding box center [502, 128] width 174 height 71
drag, startPoint x: 431, startPoint y: 113, endPoint x: 461, endPoint y: 159, distance: 54.5
click at [461, 159] on div at bounding box center [502, 128] width 174 height 71
drag, startPoint x: 442, startPoint y: 112, endPoint x: 477, endPoint y: 173, distance: 70.2
drag, startPoint x: 446, startPoint y: 115, endPoint x: 504, endPoint y: 122, distance: 57.9
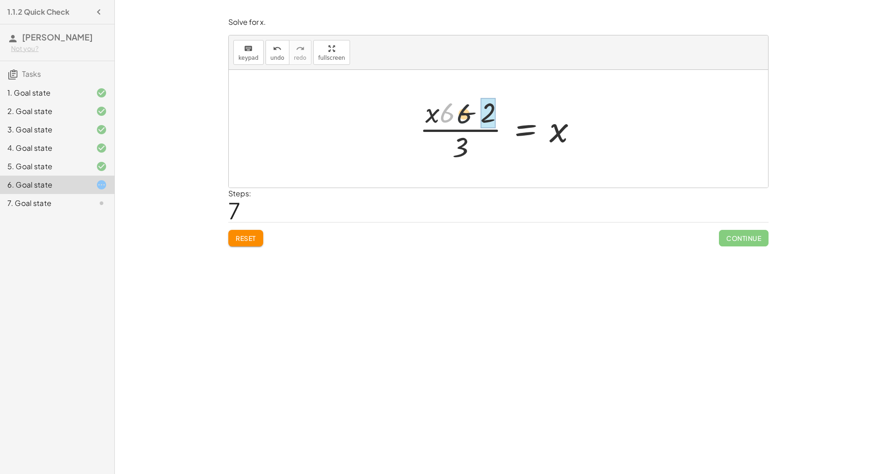
click at [504, 122] on div at bounding box center [502, 128] width 174 height 71
click at [461, 112] on div at bounding box center [501, 128] width 200 height 71
click at [464, 136] on div at bounding box center [502, 128] width 200 height 71
click at [249, 240] on span "Reset" at bounding box center [246, 238] width 20 height 8
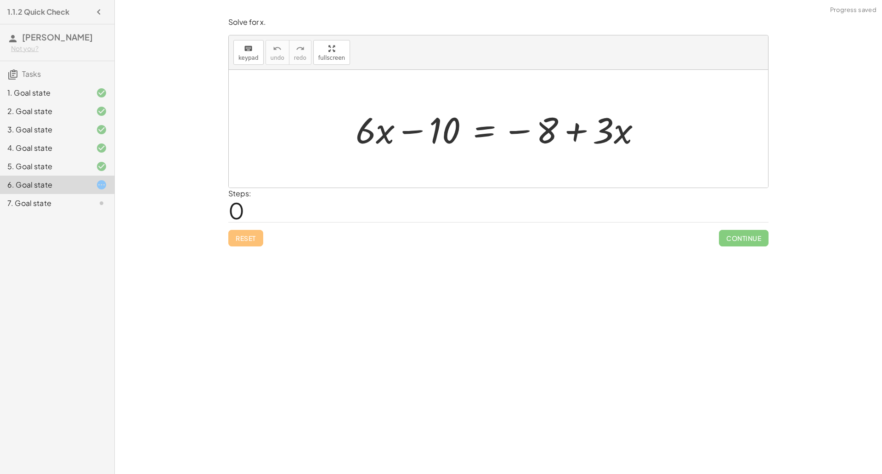
click at [90, 209] on div at bounding box center [94, 203] width 26 height 11
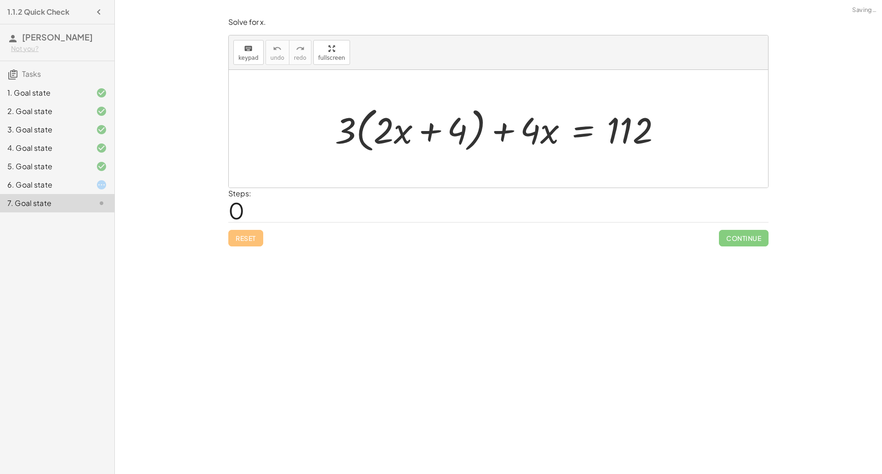
click at [433, 130] on div at bounding box center [501, 128] width 343 height 53
drag, startPoint x: 348, startPoint y: 136, endPoint x: 381, endPoint y: 134, distance: 33.2
click at [381, 134] on div at bounding box center [501, 128] width 343 height 53
click at [360, 133] on div at bounding box center [500, 128] width 345 height 47
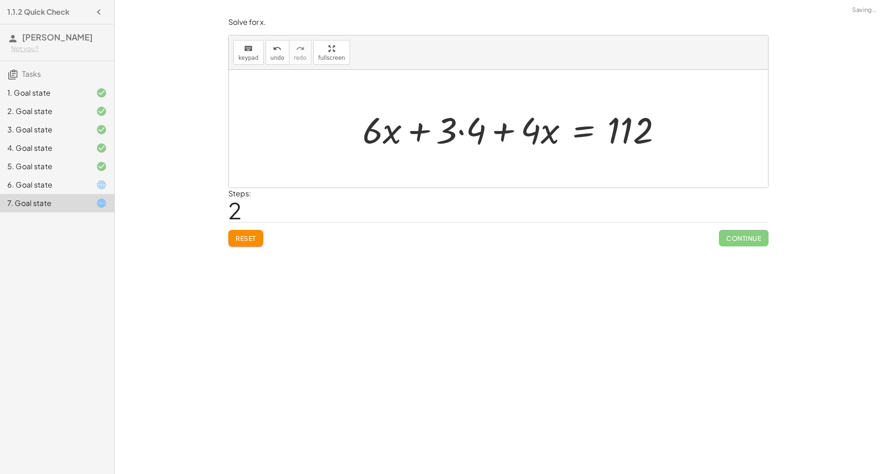
click at [453, 132] on div at bounding box center [516, 128] width 316 height 47
click at [464, 134] on div at bounding box center [516, 128] width 316 height 47
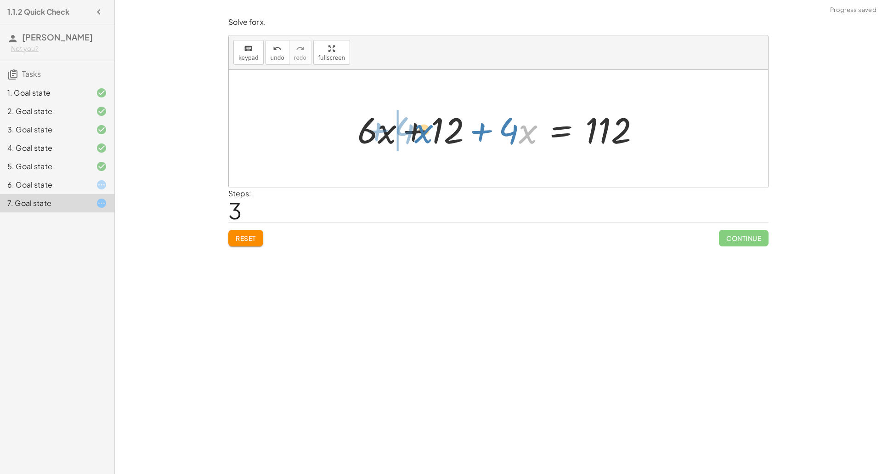
drag, startPoint x: 522, startPoint y: 139, endPoint x: 422, endPoint y: 139, distance: 100.6
click at [422, 139] on div at bounding box center [502, 128] width 299 height 47
click at [413, 133] on div at bounding box center [502, 128] width 299 height 47
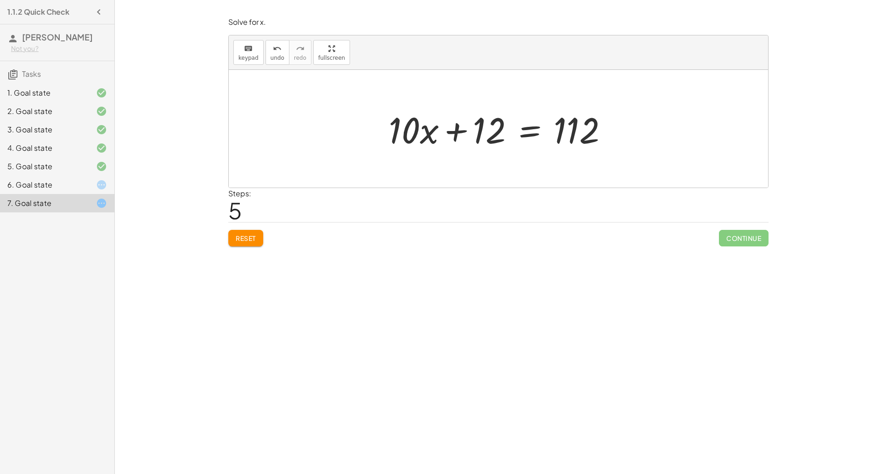
click at [532, 138] on div at bounding box center [502, 128] width 236 height 47
click at [457, 130] on div at bounding box center [502, 128] width 370 height 47
click at [562, 133] on div at bounding box center [502, 128] width 236 height 47
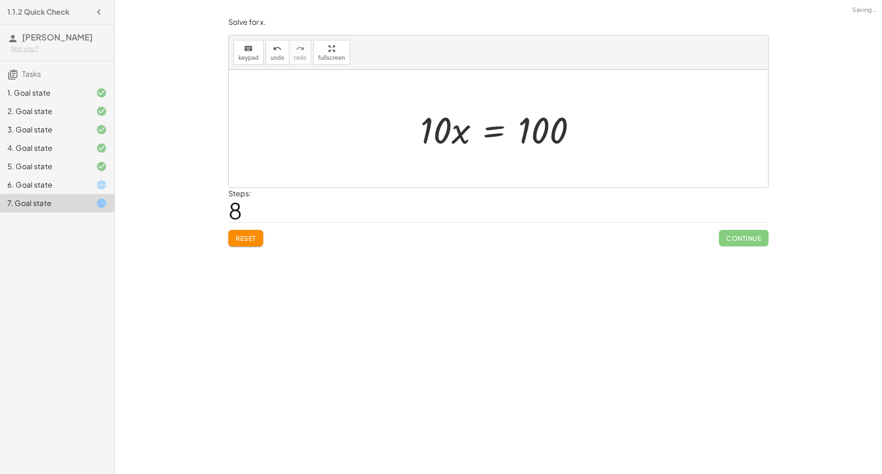
click at [492, 132] on div at bounding box center [502, 128] width 172 height 47
click at [467, 130] on div at bounding box center [501, 128] width 171 height 71
click at [538, 120] on div at bounding box center [517, 128] width 141 height 71
click at [538, 127] on div at bounding box center [501, 128] width 141 height 71
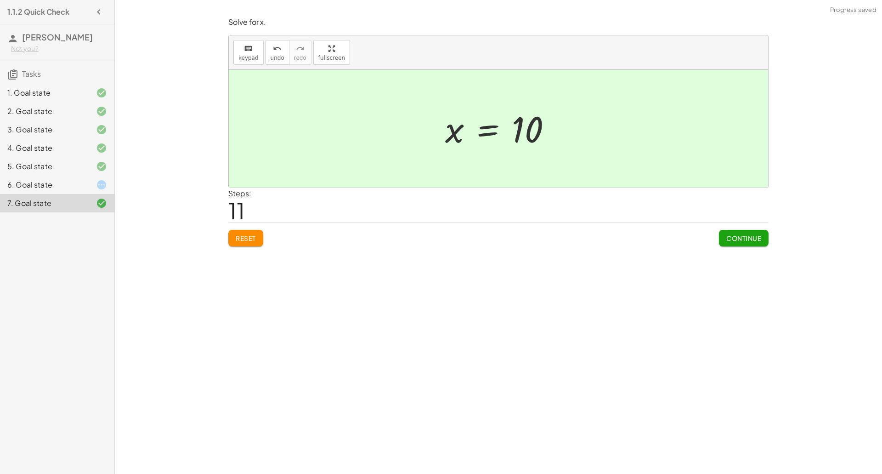
click at [759, 243] on button "Continue" at bounding box center [744, 238] width 50 height 17
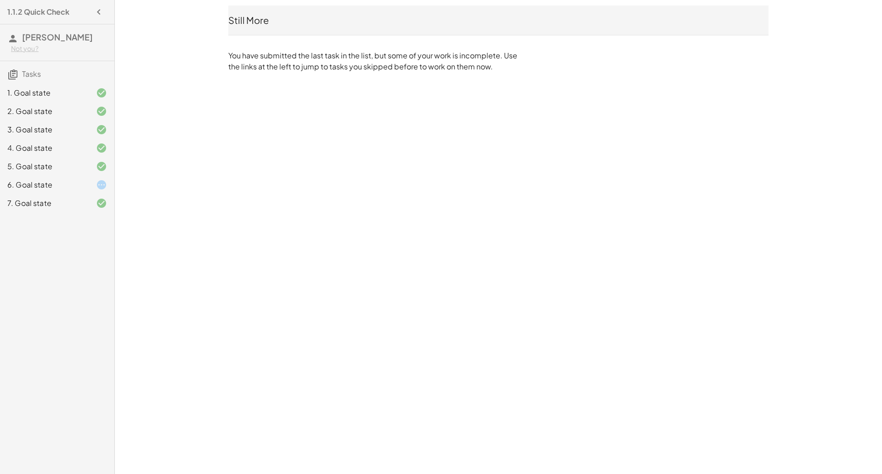
click at [103, 190] on icon at bounding box center [101, 184] width 11 height 11
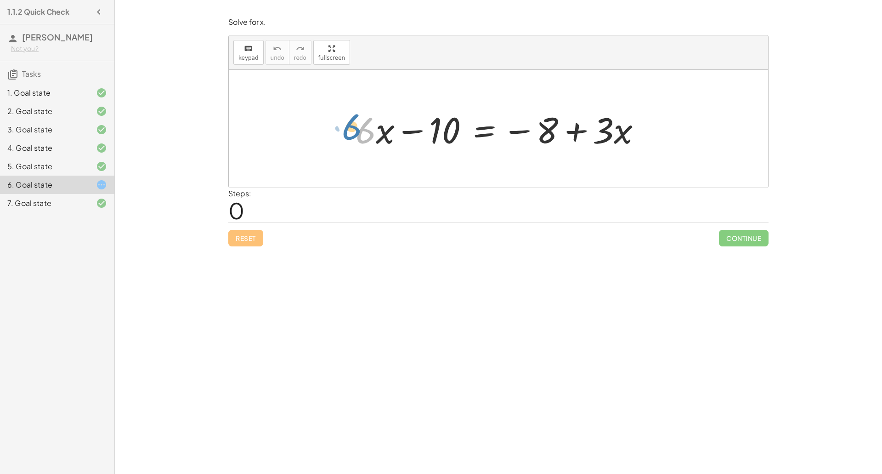
drag, startPoint x: 352, startPoint y: 132, endPoint x: 344, endPoint y: 129, distance: 8.4
click at [344, 129] on div "· 6 + · x + · 6 · x − 10 = − 8 + · 3 · x" at bounding box center [499, 129] width 314 height 52
drag, startPoint x: 625, startPoint y: 152, endPoint x: 337, endPoint y: 142, distance: 287.8
click at [337, 142] on div "+ · 6 · x − 10 = − 8 + · 3 · x" at bounding box center [498, 129] width 539 height 118
click at [337, 142] on div at bounding box center [498, 129] width 539 height 118
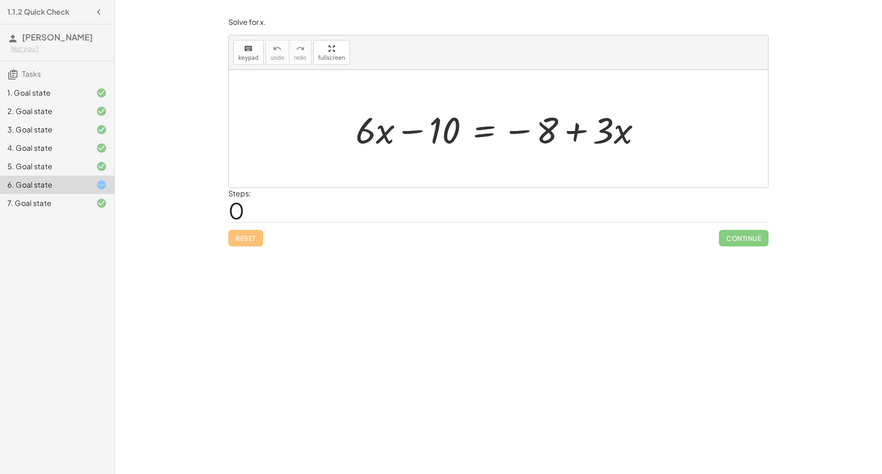
drag, startPoint x: 337, startPoint y: 142, endPoint x: 797, endPoint y: 142, distance: 459.9
click at [797, 142] on div "Simplify. keyboard keypad undo undo redo redo fullscreen × Steps: 2 Reset Conti…" at bounding box center [498, 237] width 767 height 474
drag, startPoint x: 527, startPoint y: 133, endPoint x: 644, endPoint y: 140, distance: 116.9
click at [644, 140] on div at bounding box center [502, 128] width 302 height 47
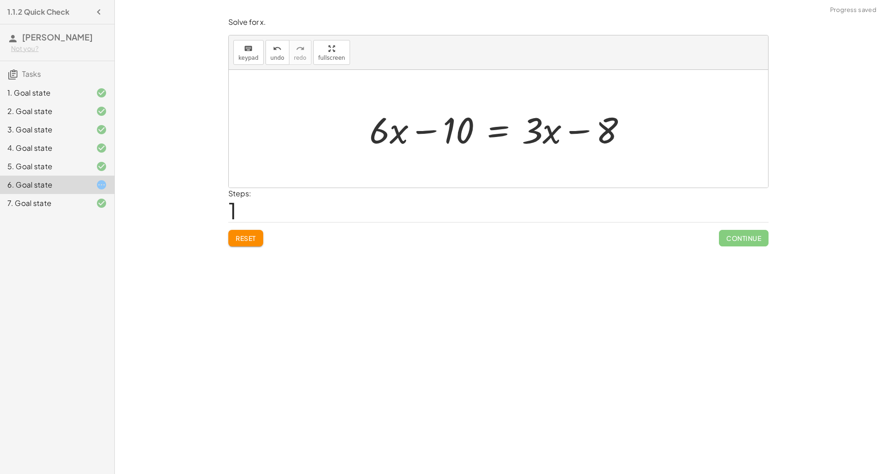
click at [499, 134] on div at bounding box center [502, 128] width 274 height 47
click at [430, 130] on div at bounding box center [501, 128] width 387 height 47
click at [632, 136] on div at bounding box center [535, 128] width 319 height 47
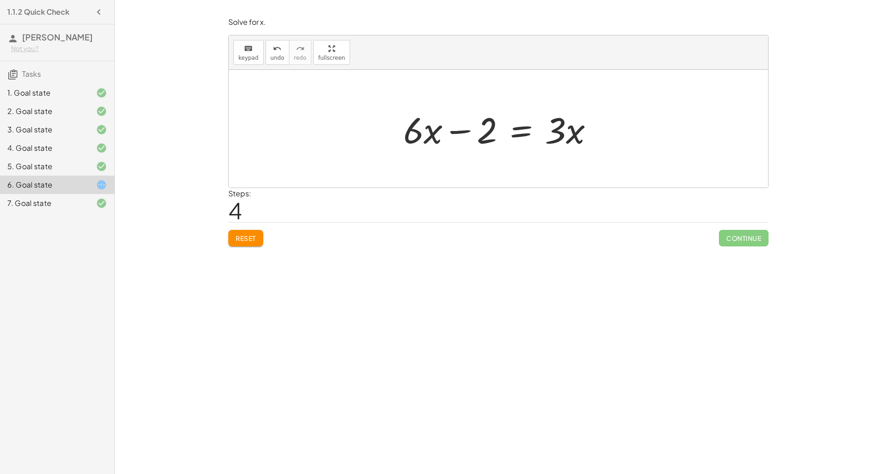
click at [523, 135] on div at bounding box center [502, 128] width 207 height 47
click at [606, 127] on div at bounding box center [502, 128] width 354 height 47
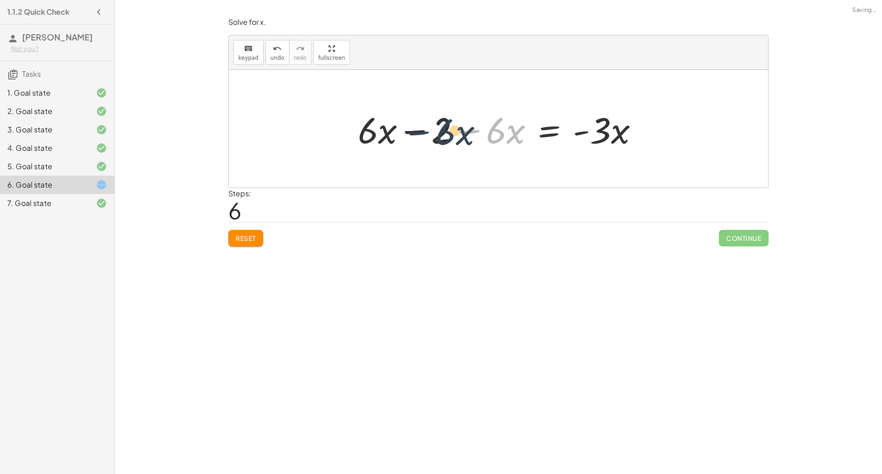
drag, startPoint x: 479, startPoint y: 132, endPoint x: 369, endPoint y: 134, distance: 109.4
click at [369, 134] on div at bounding box center [501, 128] width 297 height 47
click at [418, 129] on div at bounding box center [501, 128] width 297 height 47
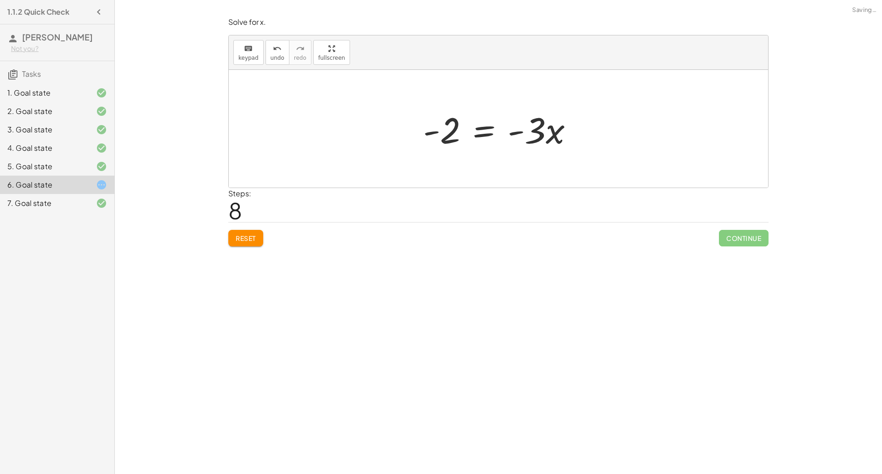
click at [484, 137] on div at bounding box center [502, 128] width 167 height 47
click at [448, 123] on div at bounding box center [502, 128] width 168 height 71
click at [450, 129] on div at bounding box center [502, 128] width 168 height 71
click at [527, 129] on div at bounding box center [502, 128] width 168 height 71
drag, startPoint x: 535, startPoint y: 131, endPoint x: 419, endPoint y: 130, distance: 115.8
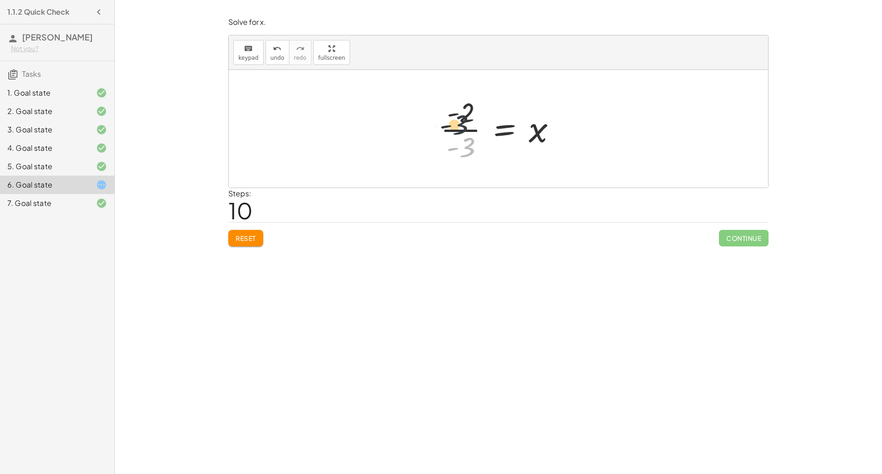
drag, startPoint x: 472, startPoint y: 148, endPoint x: 463, endPoint y: 118, distance: 31.2
click at [463, 118] on div at bounding box center [502, 128] width 132 height 71
click at [461, 113] on div at bounding box center [502, 128] width 132 height 71
click at [466, 134] on div at bounding box center [502, 128] width 132 height 71
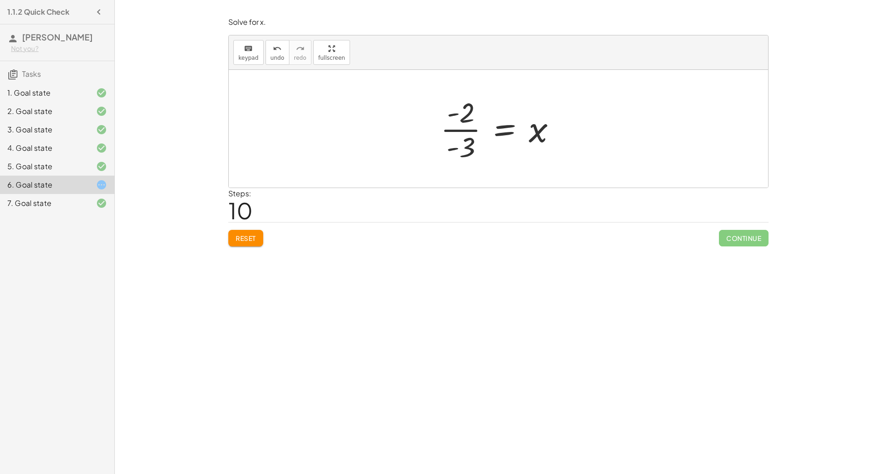
click at [466, 134] on div at bounding box center [502, 128] width 132 height 71
click at [466, 134] on div at bounding box center [473, 128] width 189 height 45
click at [436, 140] on div at bounding box center [502, 128] width 189 height 45
click at [475, 139] on div at bounding box center [502, 128] width 189 height 45
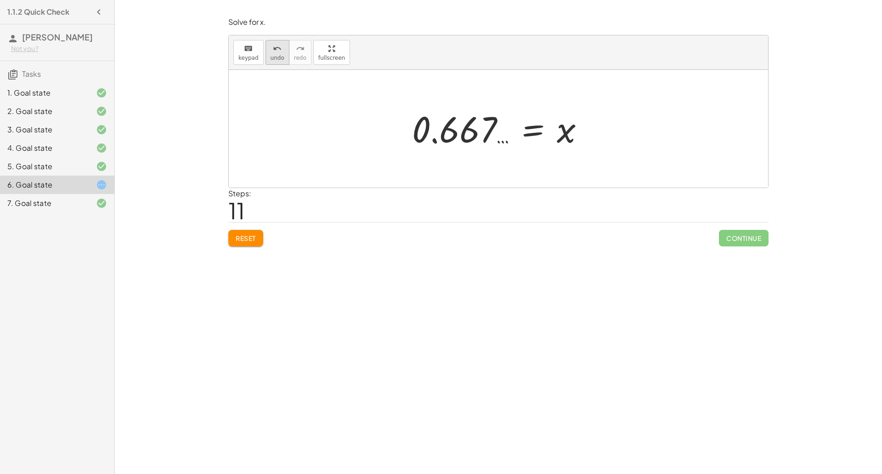
click at [280, 60] on span "undo" at bounding box center [278, 58] width 14 height 6
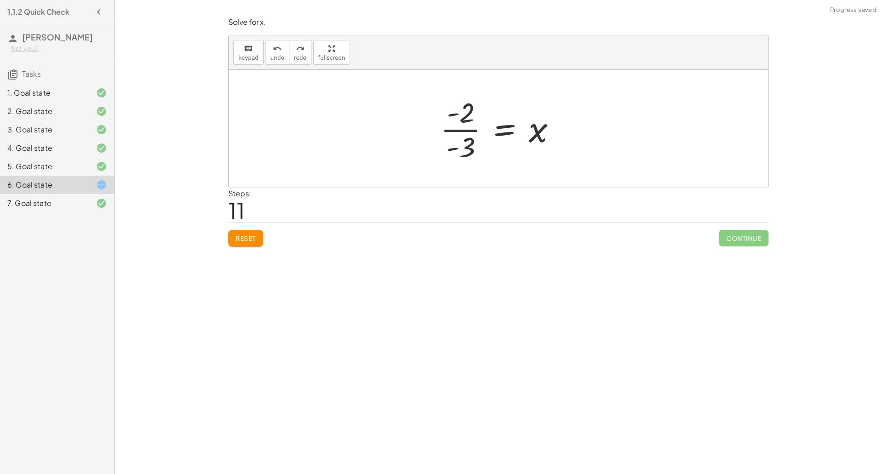
click at [451, 148] on div at bounding box center [502, 128] width 132 height 71
click at [240, 243] on button "Reset" at bounding box center [245, 238] width 35 height 17
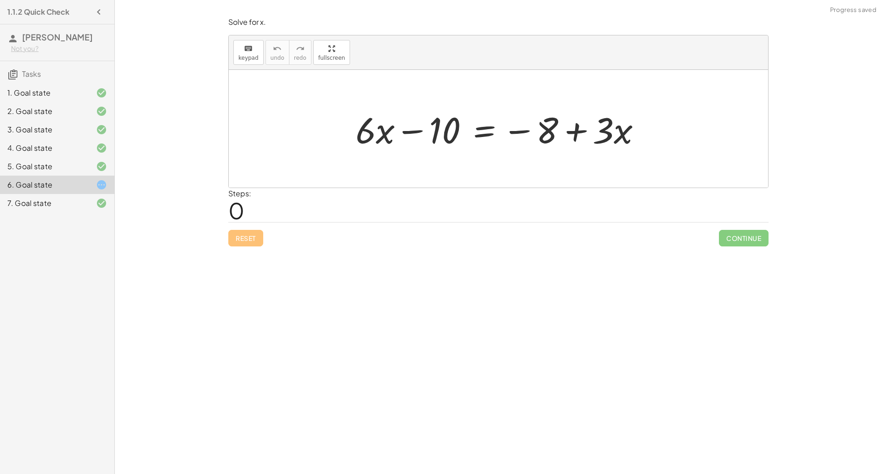
click at [481, 133] on div at bounding box center [502, 128] width 302 height 47
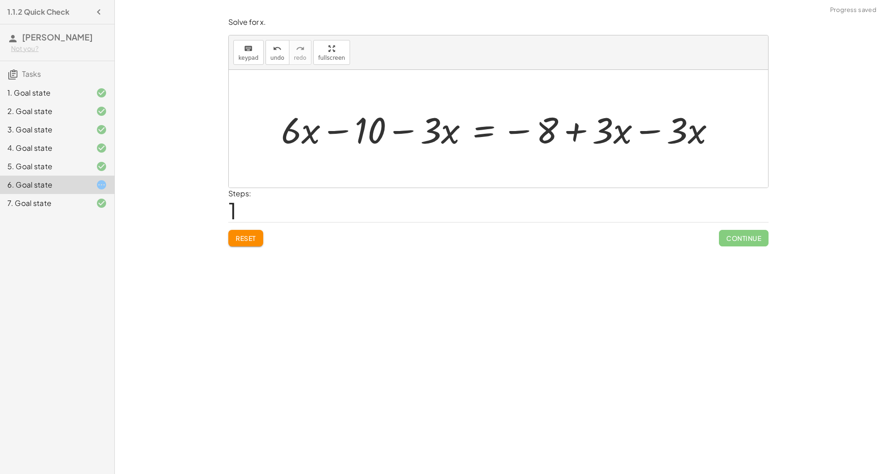
click at [652, 130] on div at bounding box center [502, 128] width 451 height 47
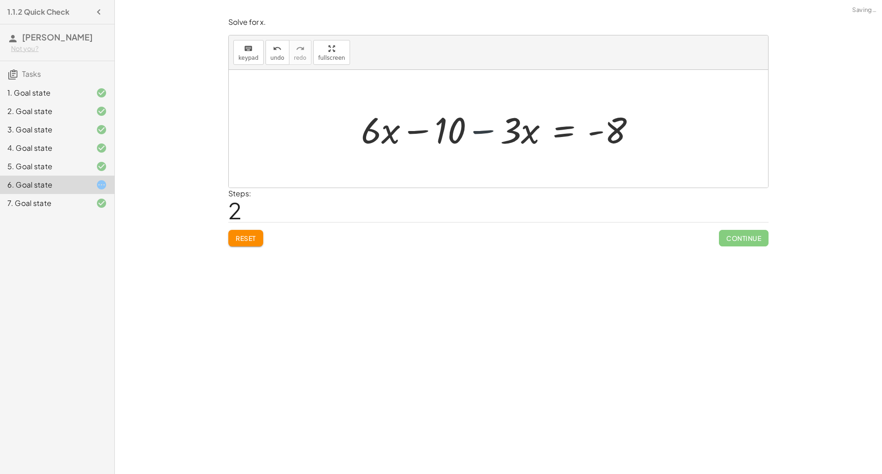
click at [437, 137] on div at bounding box center [502, 128] width 291 height 47
drag, startPoint x: 485, startPoint y: 136, endPoint x: 491, endPoint y: 138, distance: 6.1
click at [491, 138] on div at bounding box center [502, 128] width 291 height 47
drag, startPoint x: 510, startPoint y: 132, endPoint x: 404, endPoint y: 135, distance: 105.2
click at [404, 135] on div at bounding box center [502, 128] width 291 height 47
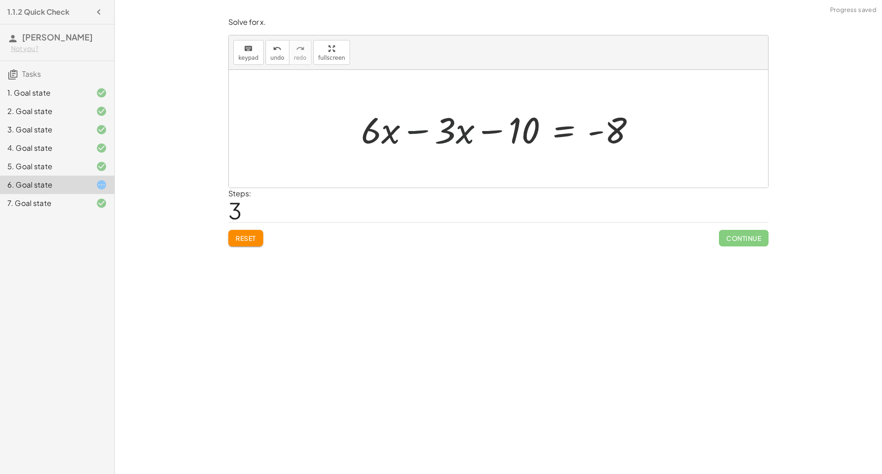
click at [413, 128] on div at bounding box center [502, 128] width 291 height 47
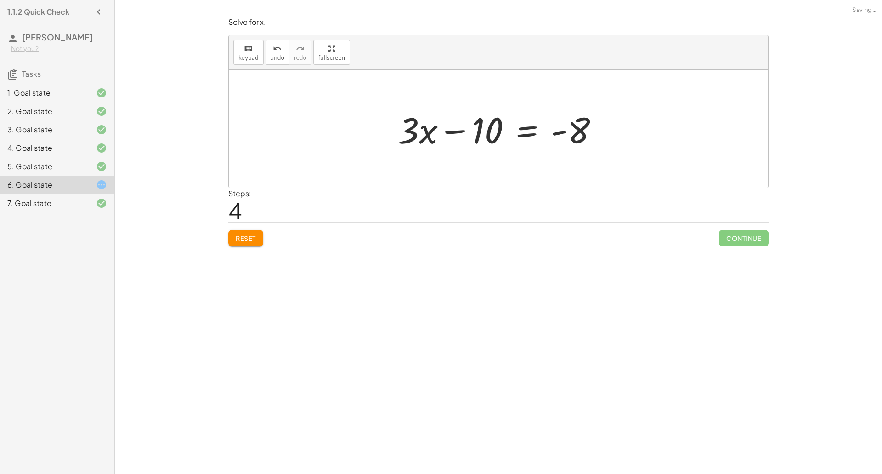
click at [527, 132] on div at bounding box center [501, 128] width 217 height 47
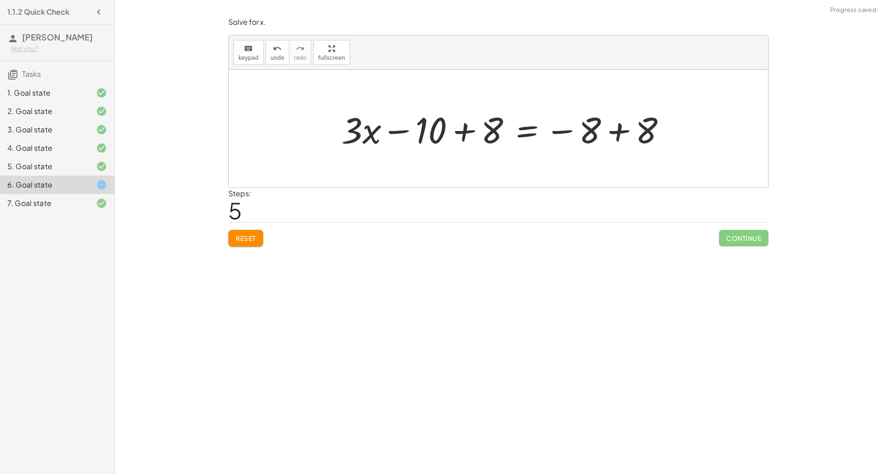
click at [617, 133] on div at bounding box center [507, 128] width 341 height 47
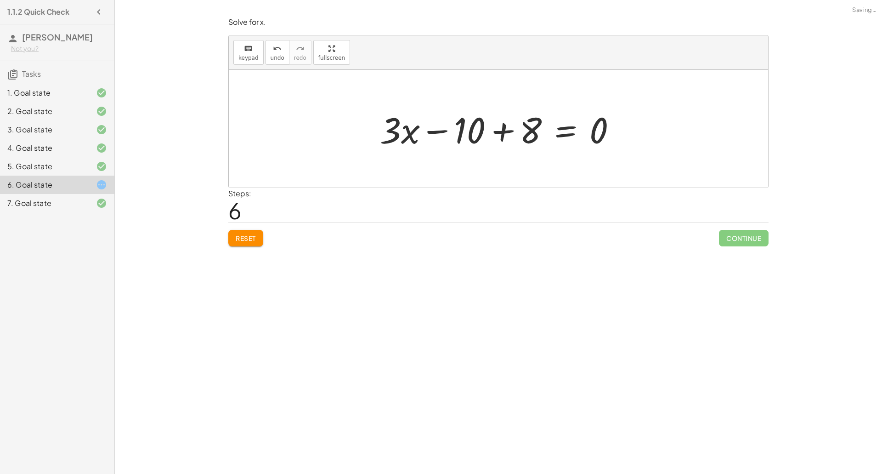
click at [503, 136] on div at bounding box center [501, 128] width 253 height 47
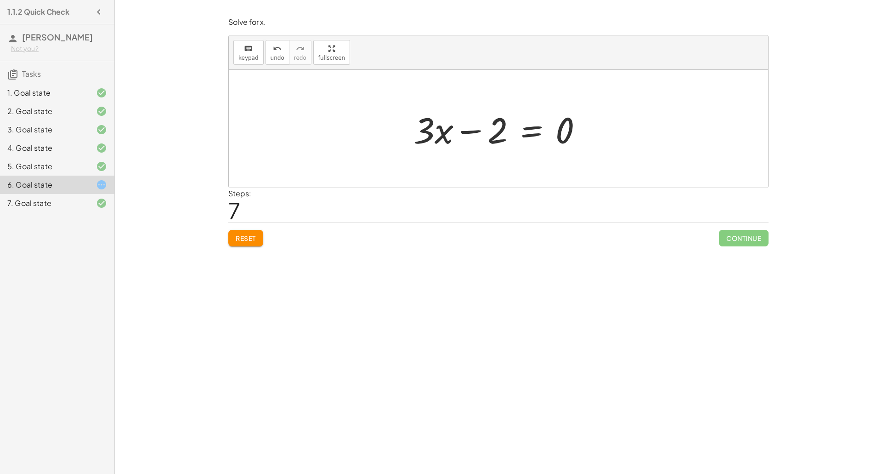
click at [535, 134] on div at bounding box center [502, 128] width 186 height 47
click at [595, 134] on div at bounding box center [502, 128] width 294 height 47
click at [500, 130] on div at bounding box center [502, 128] width 242 height 47
click at [500, 133] on div at bounding box center [502, 128] width 133 height 47
click at [453, 126] on div at bounding box center [502, 128] width 142 height 71
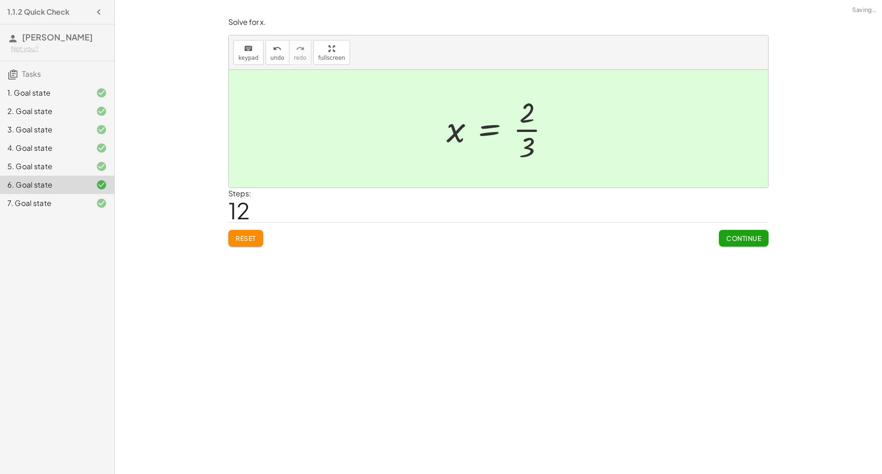
click at [723, 237] on button "Continue" at bounding box center [744, 238] width 50 height 17
